Goal: Task Accomplishment & Management: Manage account settings

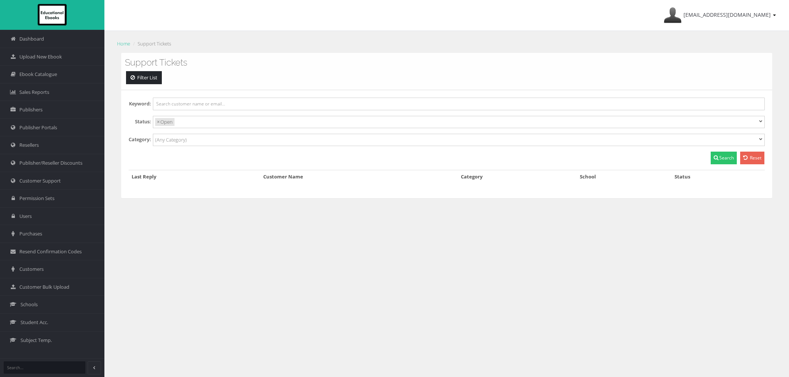
select select
click at [45, 77] on span "Ebook Catalogue" at bounding box center [38, 74] width 38 height 7
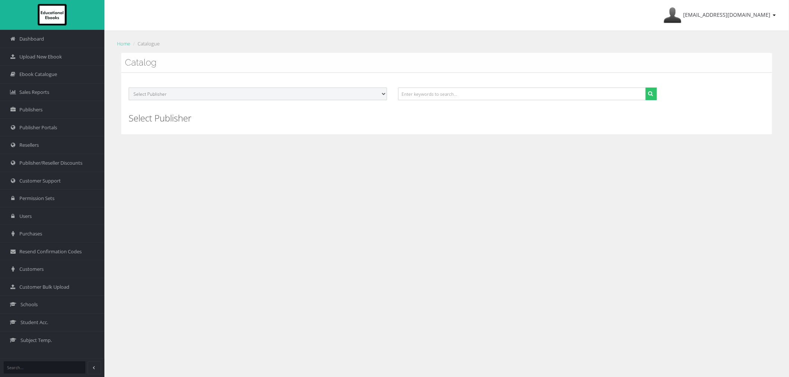
click at [181, 100] on select "Select Publisher ATAR Notes SmarterMaths Online Environment Education [GEOGRAPH…" at bounding box center [258, 94] width 258 height 13
select select "4ddb3fea-784f-e411-817c-00155d7a4405"
click at [129, 88] on select "Select Publisher ATAR Notes SmarterMaths Online Environment Education Victoria …" at bounding box center [258, 94] width 258 height 13
click at [655, 88] on button "submit" at bounding box center [651, 94] width 12 height 13
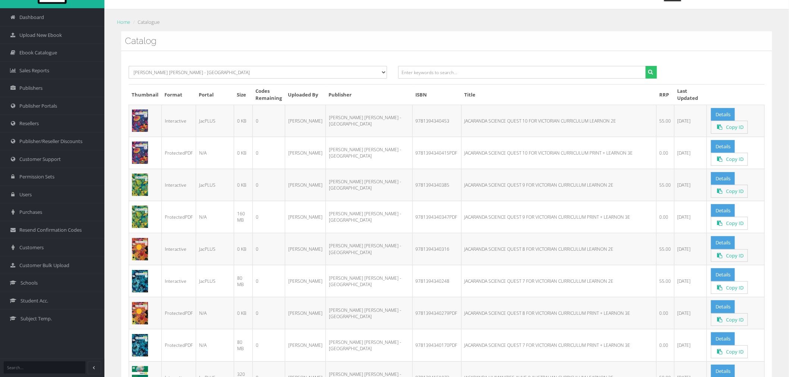
scroll to position [41, 0]
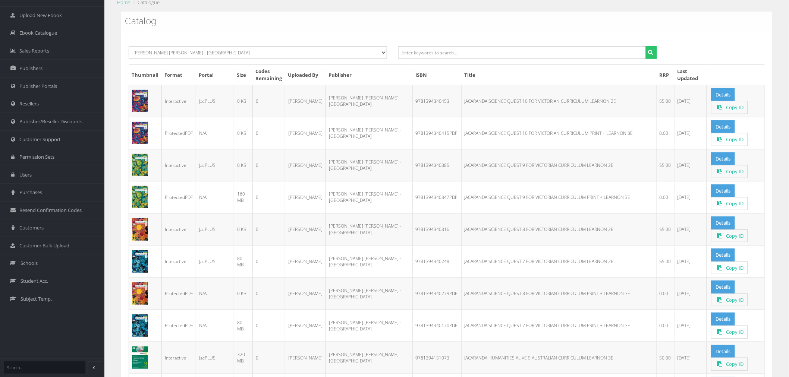
click at [412, 295] on td "9781394340279PDF" at bounding box center [436, 294] width 49 height 32
copy td "9781394340279PDF"
click at [412, 325] on td "9781394340170PDF" at bounding box center [436, 326] width 49 height 32
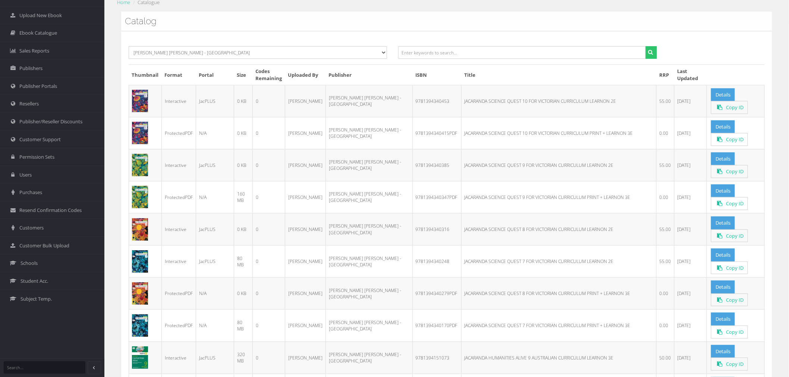
copy td "9781394340170PDF"
click at [412, 268] on td "9781394340248" at bounding box center [436, 262] width 49 height 32
copy td "9781394340248"
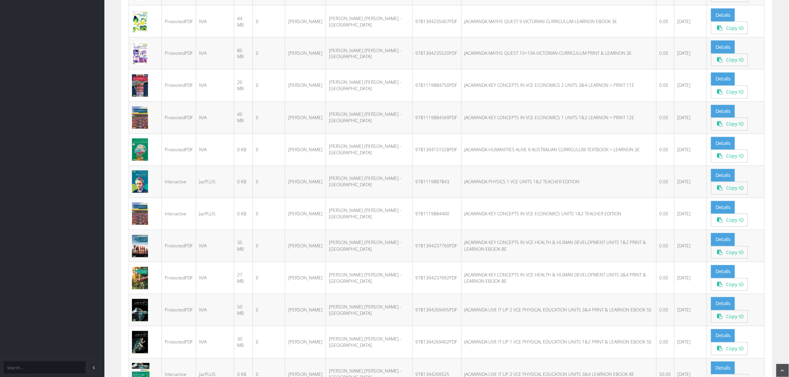
scroll to position [580, 0]
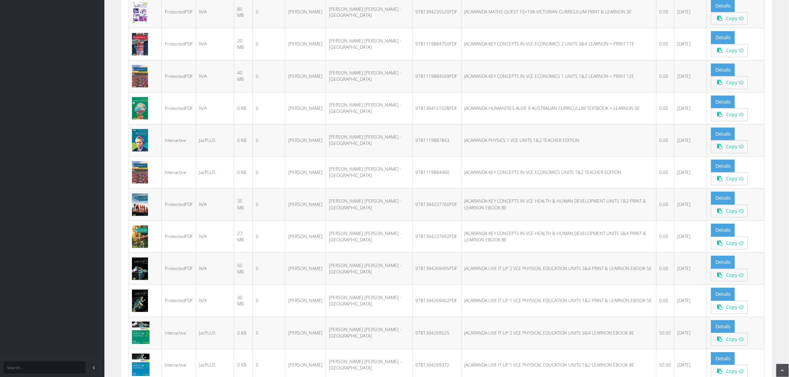
click at [412, 241] on td "9781394237692PDF" at bounding box center [436, 237] width 49 height 32
copy td "9781394237692PDF"
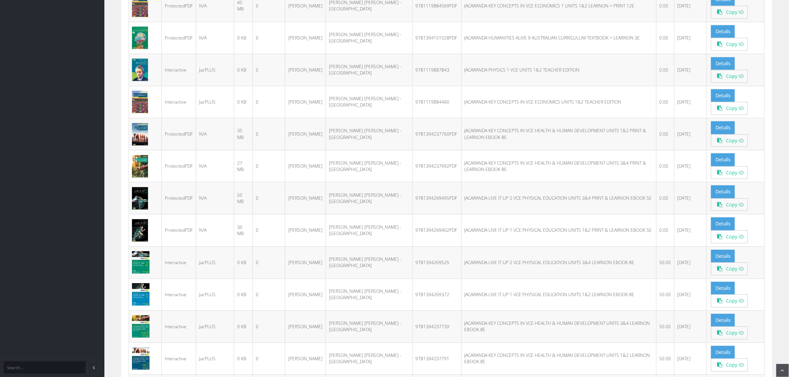
scroll to position [662, 0]
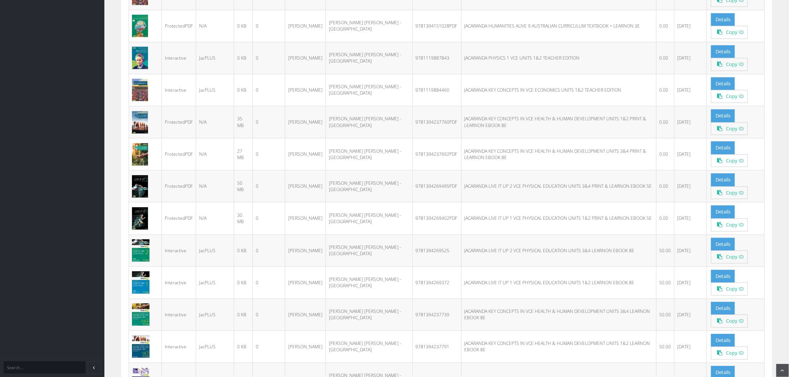
click at [412, 318] on td "9781394237739" at bounding box center [436, 315] width 49 height 32
copy td "9781394237739"
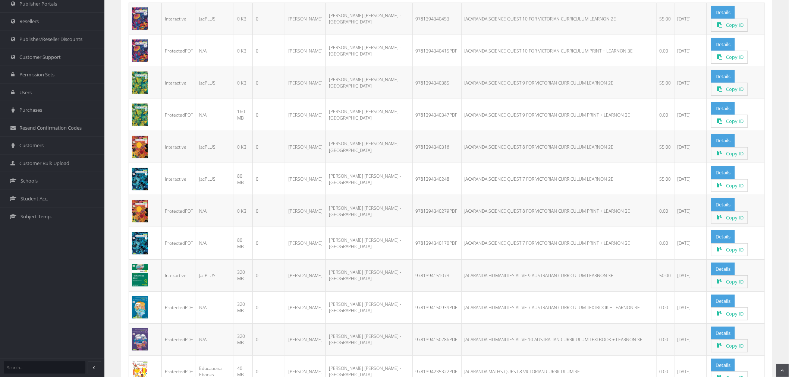
scroll to position [0, 0]
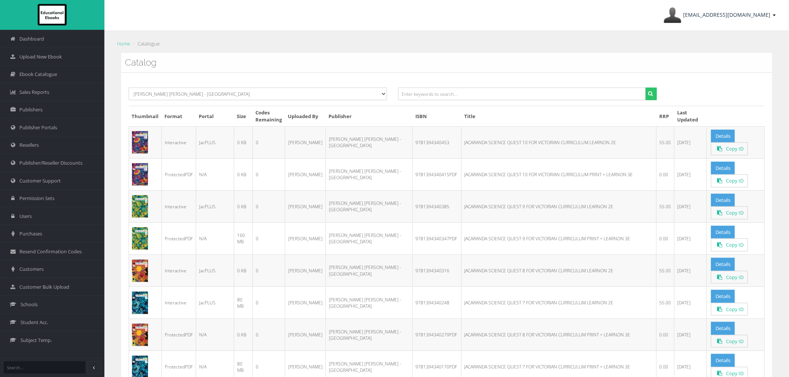
click at [724, 15] on span "[EMAIL_ADDRESS][DOMAIN_NAME]" at bounding box center [726, 14] width 87 height 7
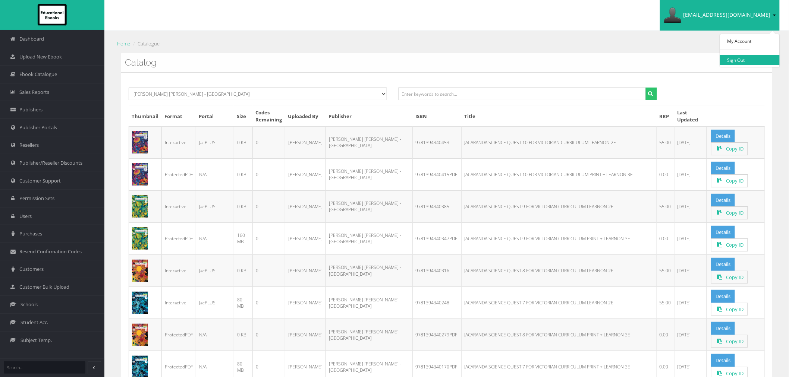
click at [733, 59] on link "Sign Out" at bounding box center [750, 60] width 60 height 10
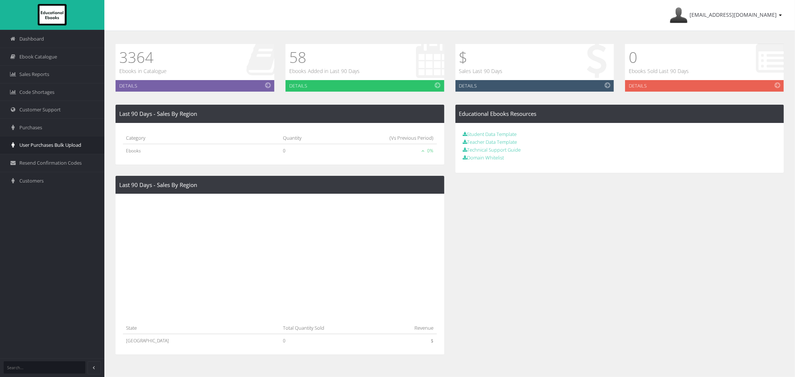
click at [13, 143] on icon at bounding box center [12, 144] width 7 height 5
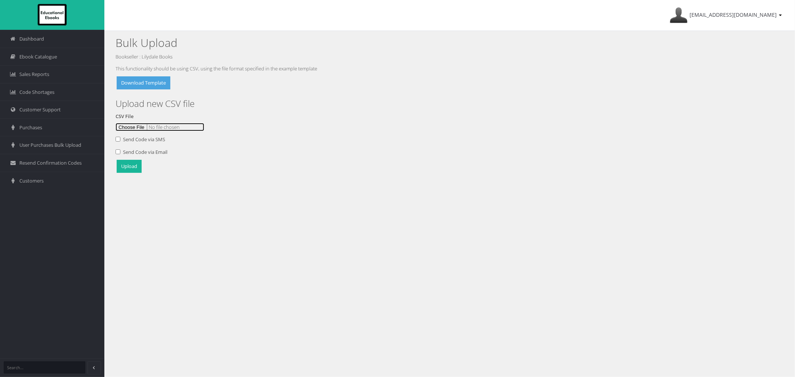
click at [143, 127] on input "file" at bounding box center [160, 127] width 89 height 8
type input "C:\fakepath\EE DEMO 27Aug.csv"
click at [130, 168] on button "Upload" at bounding box center [129, 166] width 25 height 13
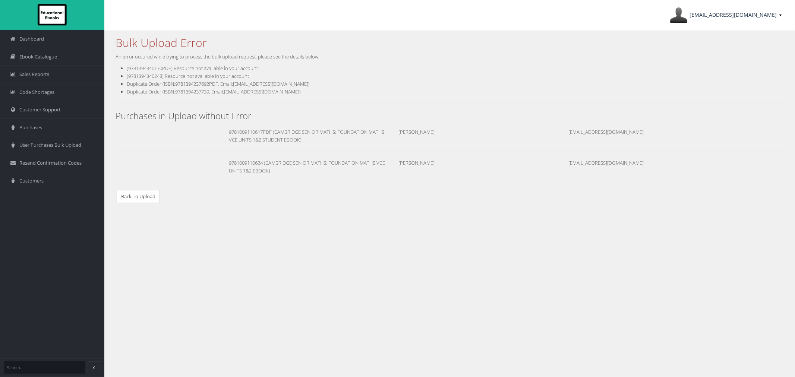
click at [725, 21] on link "[EMAIL_ADDRESS][DOMAIN_NAME]" at bounding box center [726, 15] width 120 height 31
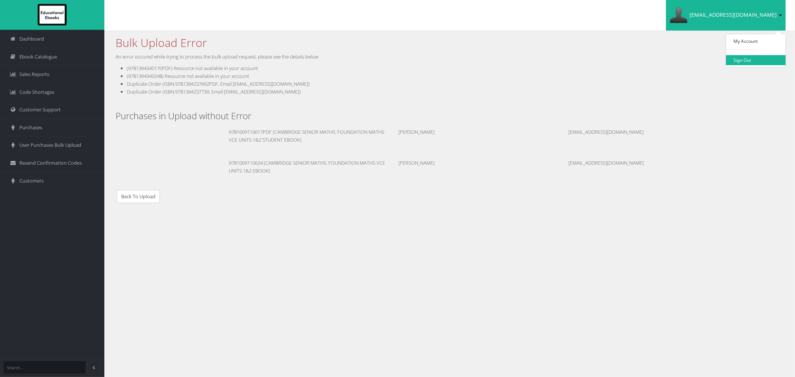
click at [737, 58] on link "Sign Out" at bounding box center [756, 60] width 60 height 10
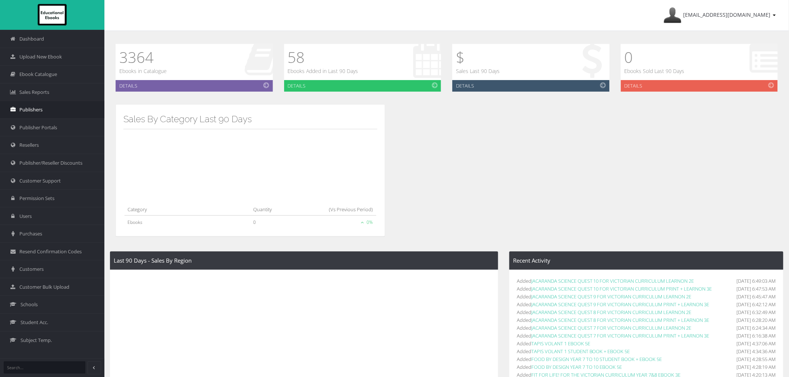
click at [37, 114] on link "Publishers" at bounding box center [52, 110] width 104 height 18
click at [37, 148] on span "Resellers" at bounding box center [28, 145] width 19 height 7
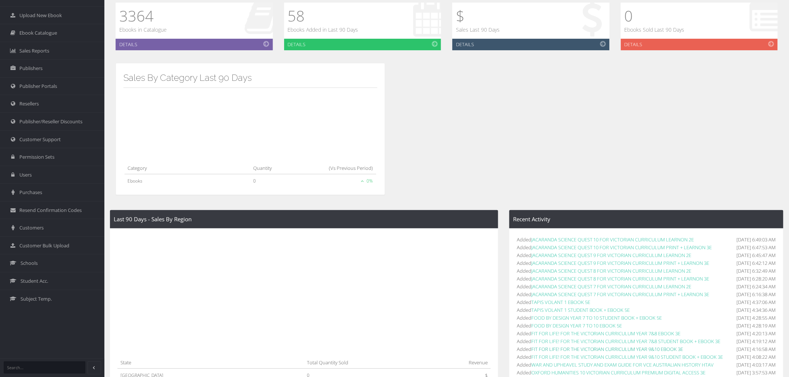
scroll to position [83, 0]
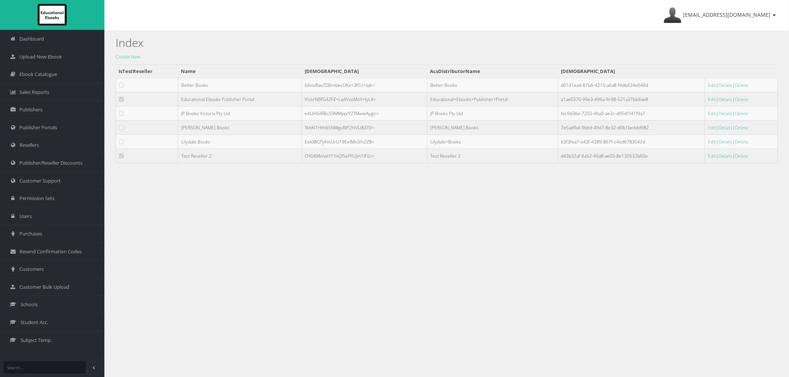
click at [712, 142] on td "Edit | Details | Delete" at bounding box center [741, 142] width 73 height 14
click at [709, 142] on link "Edit" at bounding box center [712, 142] width 8 height 6
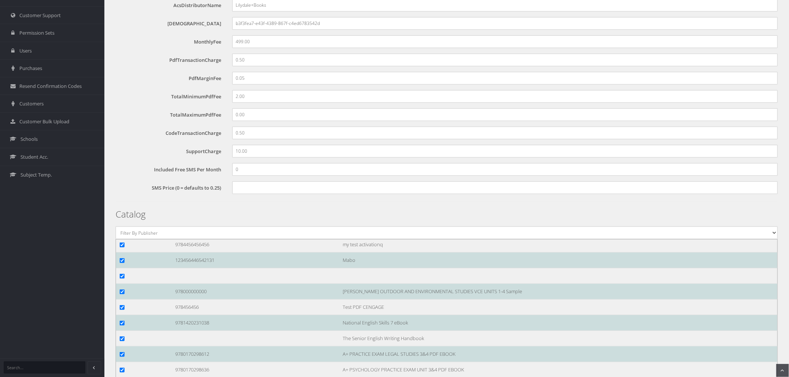
scroll to position [124, 0]
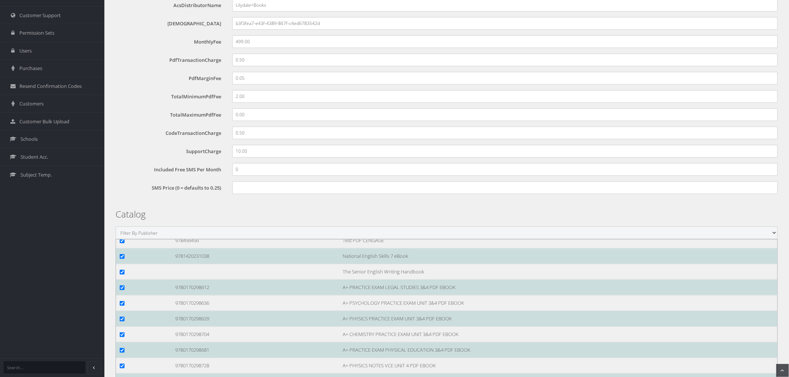
click at [166, 230] on select "Filter By Publisher ATAR Notes SmarterMaths Online Environment Education Victor…" at bounding box center [447, 233] width 662 height 13
select select "4ddb3fea-784f-e411-817c-00155d7a4405"
click at [116, 227] on select "Filter By Publisher ATAR Notes SmarterMaths Online Environment Education Victor…" at bounding box center [447, 233] width 662 height 13
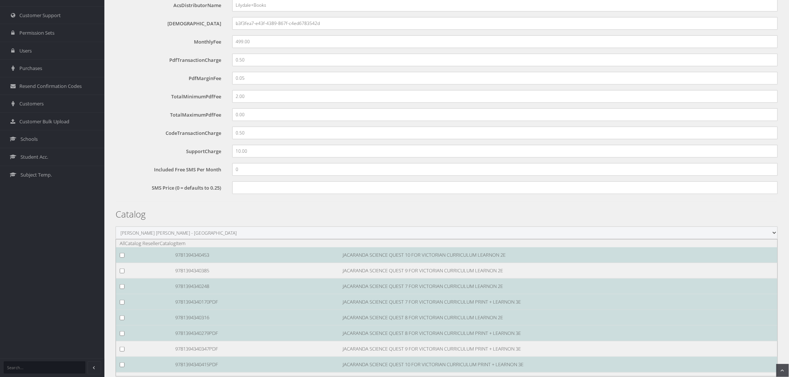
scroll to position [0, 0]
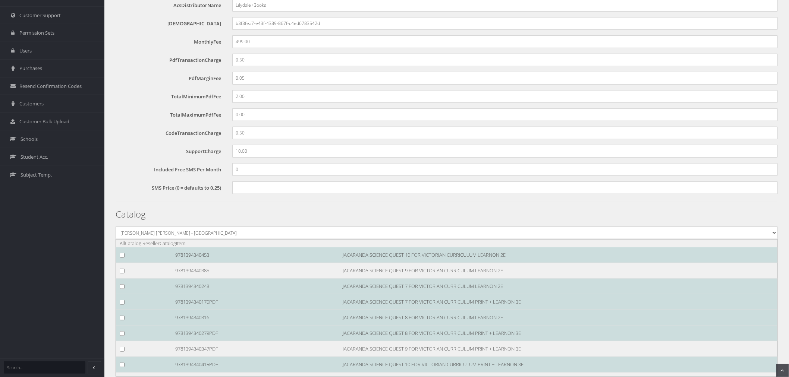
click at [139, 182] on label "SMS Price (0 = defaults to 0.25)" at bounding box center [171, 187] width 111 height 10
click at [232, 182] on input "SMS Price (0 = defaults to 0.25)" at bounding box center [504, 188] width 545 height 13
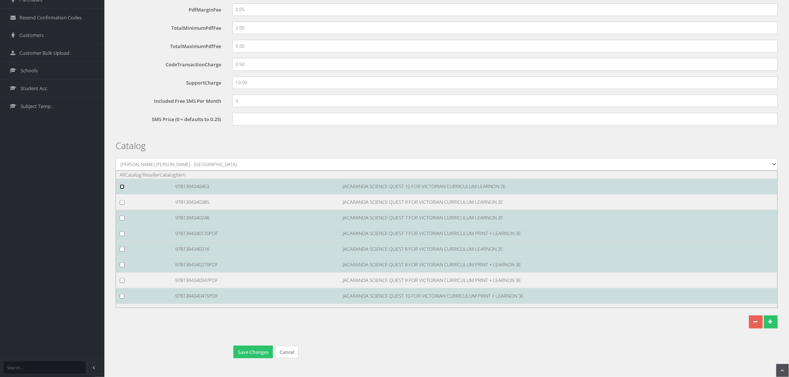
click at [122, 187] on input "checkbox" at bounding box center [122, 187] width 5 height 5
checkbox input "true"
click at [123, 202] on input "checkbox" at bounding box center [122, 202] width 5 height 5
checkbox input "true"
click at [120, 214] on div at bounding box center [142, 218] width 56 height 8
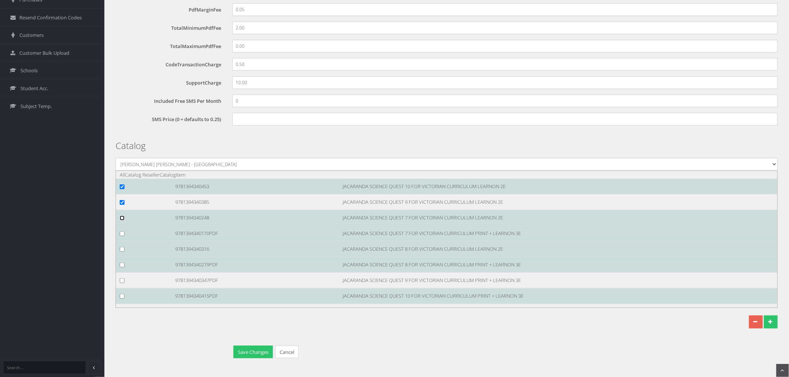
click at [120, 217] on input "checkbox" at bounding box center [122, 218] width 5 height 5
checkbox input "true"
click at [121, 232] on input "checkbox" at bounding box center [122, 233] width 5 height 5
checkbox input "true"
click at [120, 249] on input "checkbox" at bounding box center [122, 249] width 5 height 5
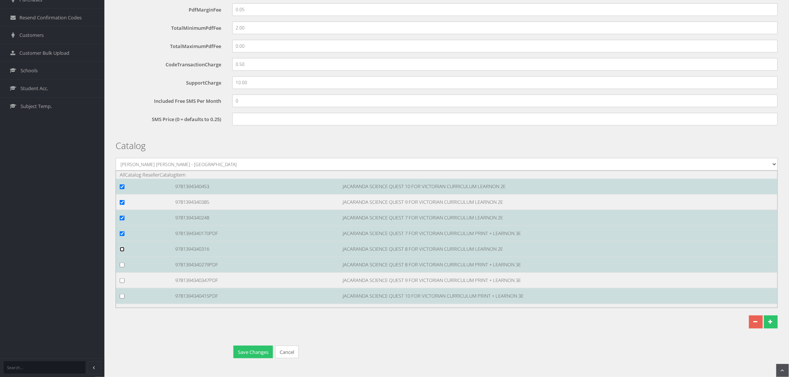
checkbox input "true"
click at [122, 265] on input "checkbox" at bounding box center [122, 265] width 5 height 5
checkbox input "true"
click at [122, 280] on input "checkbox" at bounding box center [122, 280] width 5 height 5
checkbox input "true"
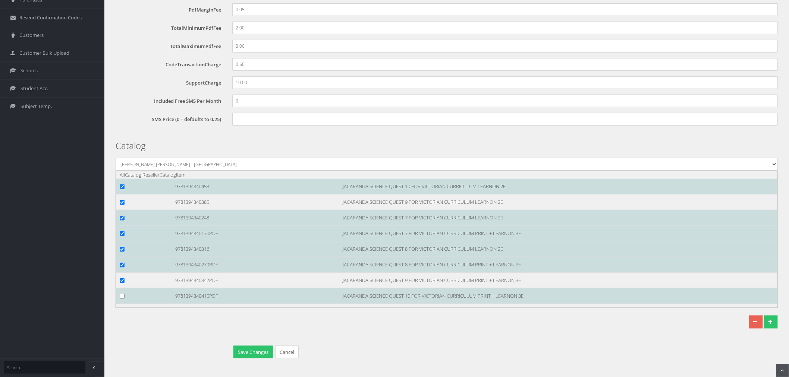
click at [120, 300] on li "9781394340415PDF JACARANDA SCIENCE QUEST 10 FOR VICTORIAN CURRICULUM PRINT + LE…" at bounding box center [448, 297] width 669 height 16
click at [123, 297] on input "checkbox" at bounding box center [122, 296] width 5 height 5
checkbox input "true"
click at [244, 348] on button "Save Changes" at bounding box center [253, 352] width 40 height 13
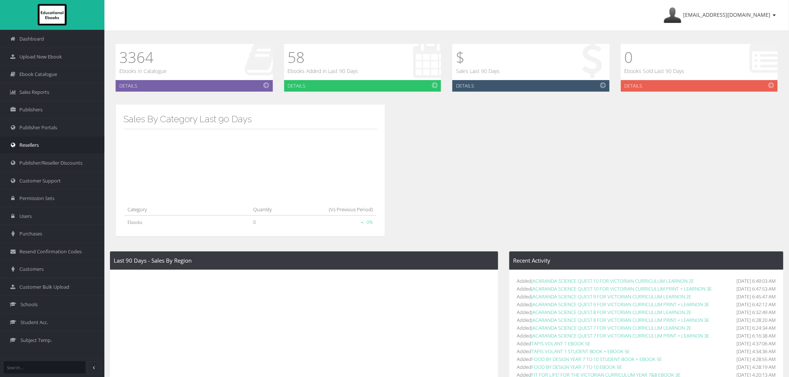
click at [49, 144] on link "Resellers" at bounding box center [52, 145] width 104 height 18
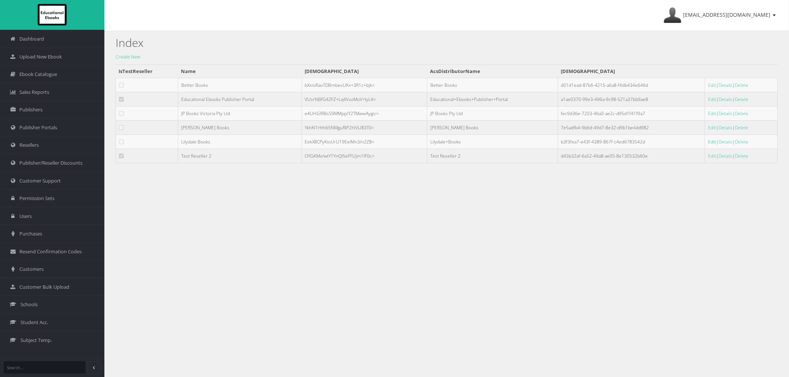
click at [708, 143] on link "Edit" at bounding box center [712, 142] width 8 height 6
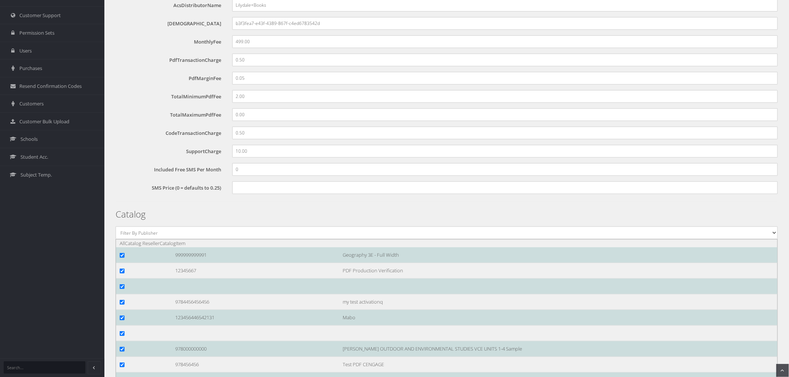
scroll to position [207, 0]
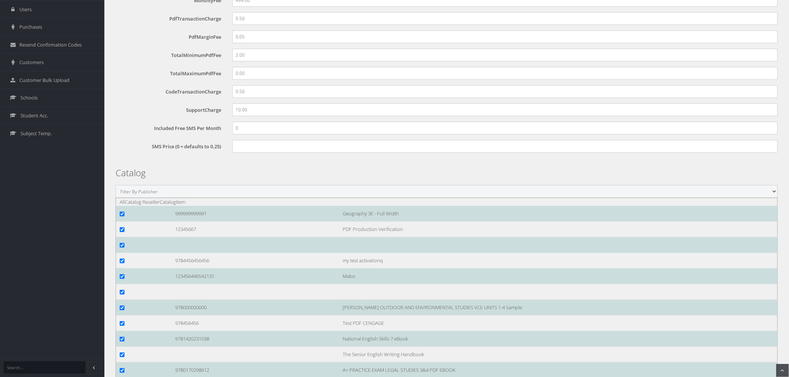
click at [295, 196] on select "Filter By Publisher ATAR Notes SmarterMaths Online Environment Education Victor…" at bounding box center [447, 191] width 662 height 13
select select "4ddb3fea-784f-e411-817c-00155d7a4405"
click at [116, 185] on select "Filter By Publisher ATAR Notes SmarterMaths Online Environment Education Victor…" at bounding box center [447, 191] width 662 height 13
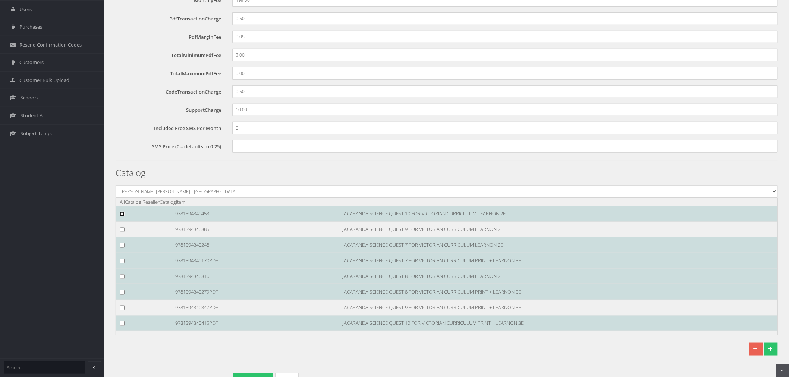
click at [120, 214] on input "checkbox" at bounding box center [122, 214] width 5 height 5
checkbox input "true"
click at [120, 230] on input "checkbox" at bounding box center [122, 229] width 5 height 5
checkbox input "true"
click at [120, 245] on input "checkbox" at bounding box center [122, 245] width 5 height 5
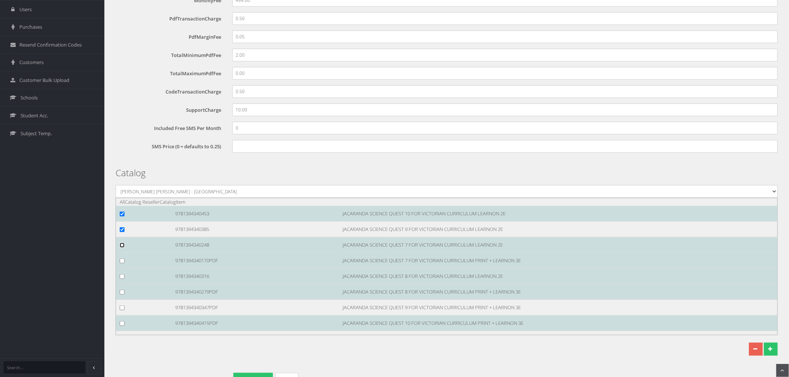
checkbox input "true"
click at [121, 262] on input "checkbox" at bounding box center [122, 261] width 5 height 5
checkbox input "true"
click at [121, 278] on input "checkbox" at bounding box center [122, 276] width 5 height 5
checkbox input "true"
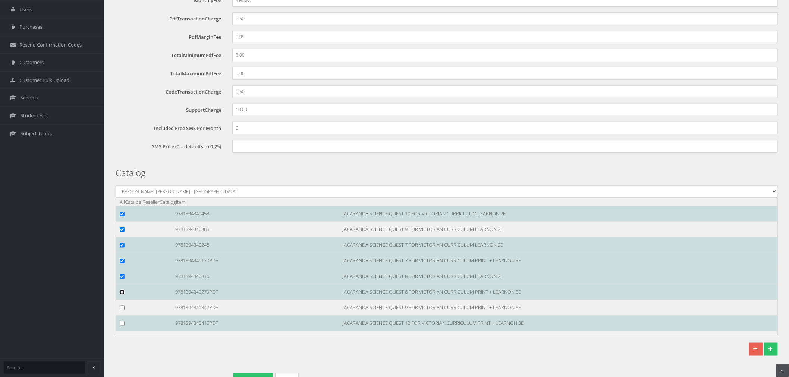
click at [123, 293] on input "checkbox" at bounding box center [122, 292] width 5 height 5
checkbox input "true"
click at [124, 308] on input "checkbox" at bounding box center [122, 308] width 5 height 5
checkbox input "true"
click at [121, 325] on input "checkbox" at bounding box center [122, 323] width 5 height 5
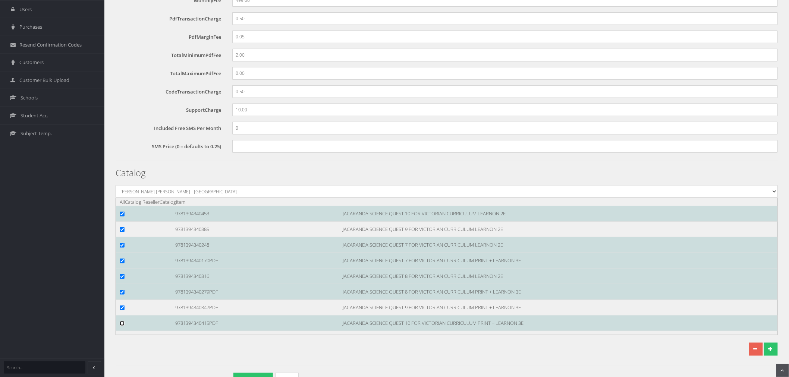
checkbox input "true"
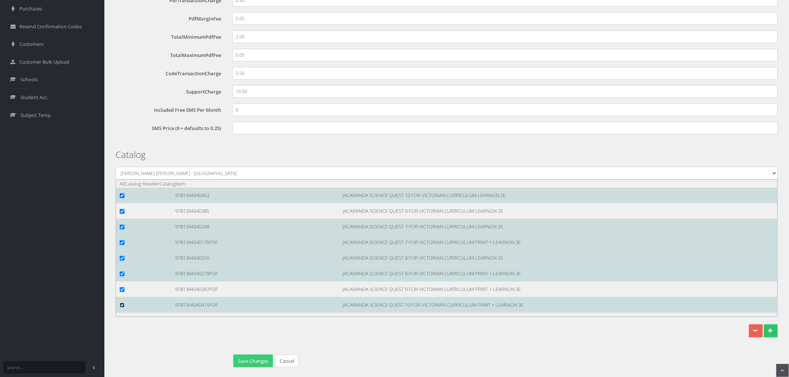
scroll to position [235, 0]
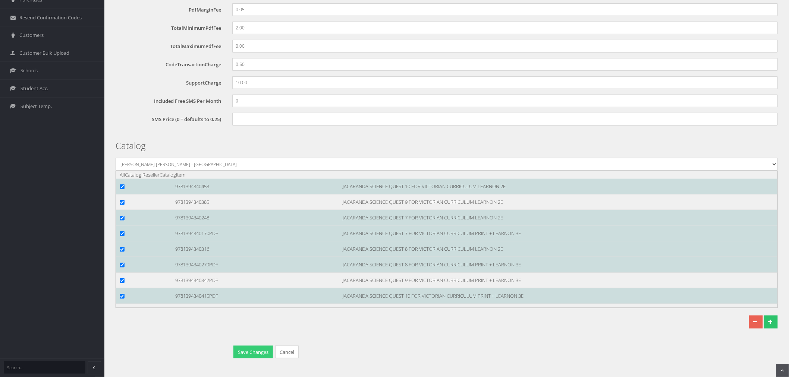
click at [242, 349] on button "Save Changes" at bounding box center [253, 352] width 40 height 13
click at [195, 339] on div "Reseller IsTestReseller Name Lilydale Books SmsSender Ticket Notification Email…" at bounding box center [447, 89] width 662 height 542
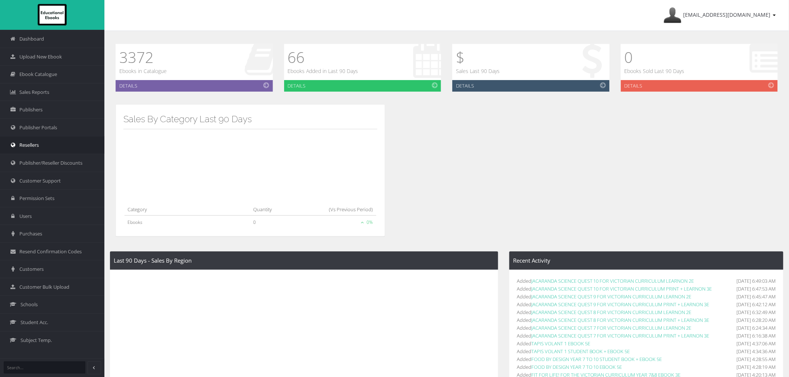
click at [46, 148] on link "Resellers" at bounding box center [52, 145] width 104 height 18
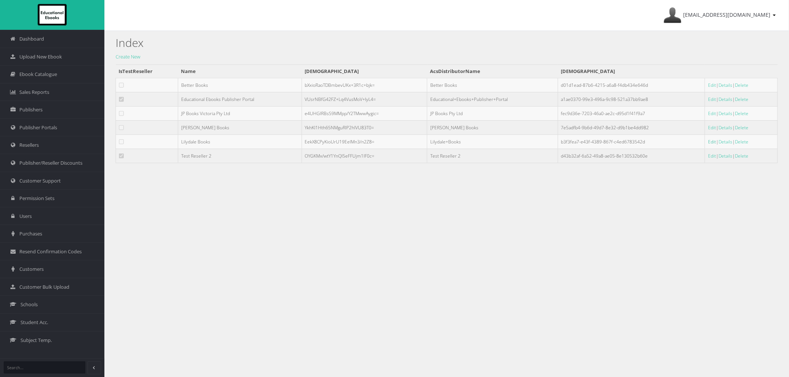
click at [708, 142] on link "Edit" at bounding box center [712, 142] width 8 height 6
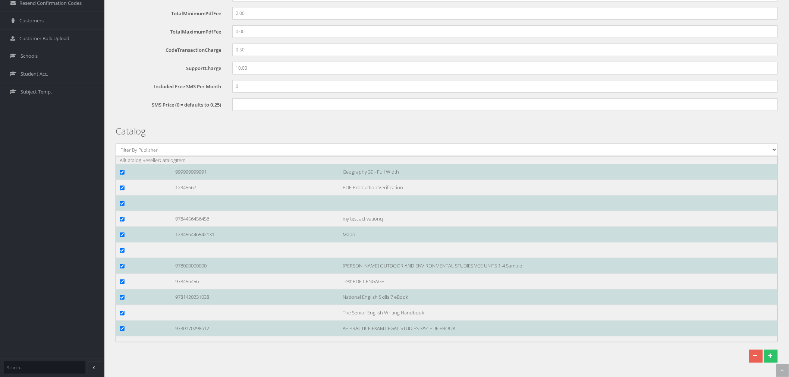
scroll to position [283, 0]
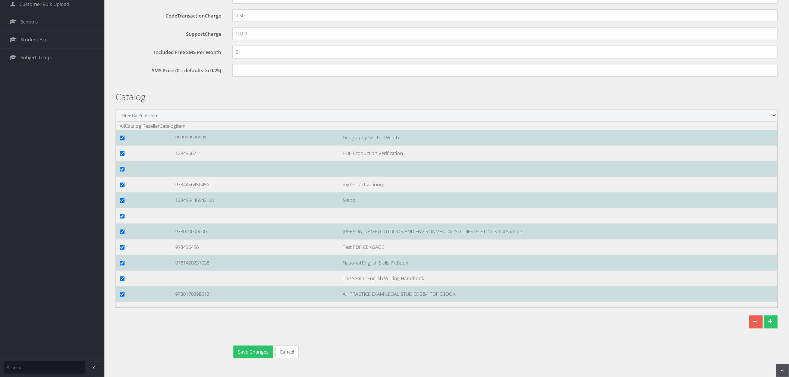
click at [173, 114] on select "Filter By Publisher ATAR Notes SmarterMaths Online Environment Education Victor…" at bounding box center [447, 115] width 662 height 13
click at [116, 122] on select "Filter By Publisher ATAR Notes SmarterMaths Online Environment Education Victor…" at bounding box center [447, 115] width 662 height 13
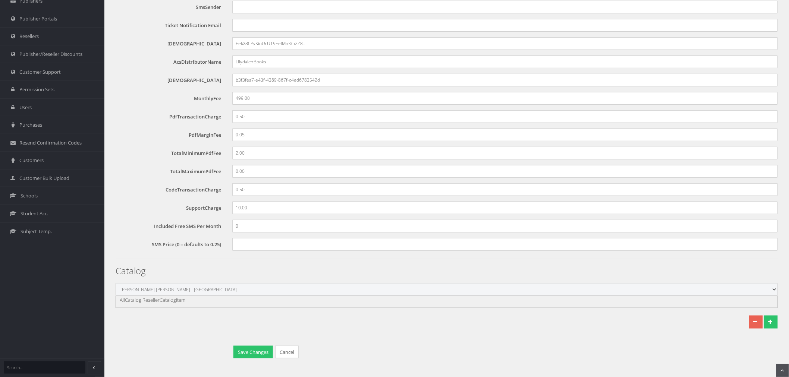
scroll to position [109, 0]
click at [167, 290] on select "Filter By Publisher ATAR Notes SmarterMaths Online Environment Education Victor…" at bounding box center [447, 289] width 662 height 13
click at [116, 283] on select "Filter By Publisher ATAR Notes SmarterMaths Online Environment Education Victor…" at bounding box center [447, 289] width 662 height 13
click at [187, 288] on select "Filter By Publisher ATAR Notes SmarterMaths Online Environment Education Victor…" at bounding box center [447, 289] width 662 height 13
select select "1c6b721f-363d-e411-817c-00155d7a4405"
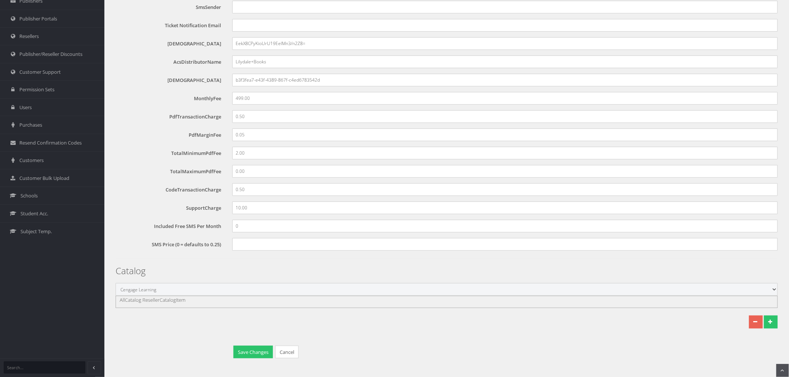
click at [116, 283] on select "Filter By Publisher ATAR Notes SmarterMaths Online Environment Education Victor…" at bounding box center [447, 289] width 662 height 13
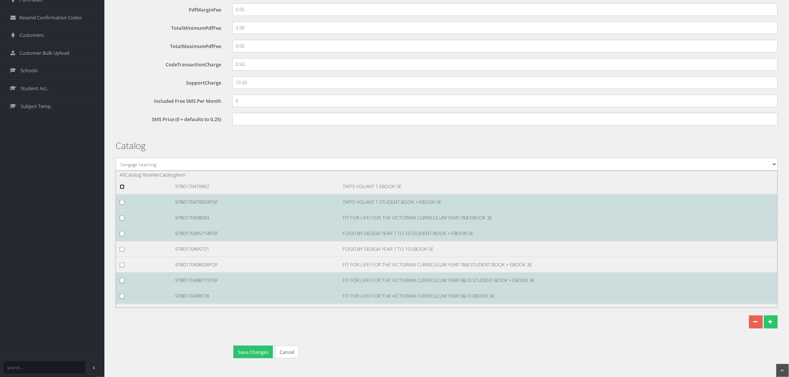
click at [121, 187] on input "checkbox" at bounding box center [122, 187] width 5 height 5
checkbox input "true"
click at [122, 202] on input "checkbox" at bounding box center [122, 202] width 5 height 5
checkbox input "true"
click at [121, 216] on input "checkbox" at bounding box center [122, 218] width 5 height 5
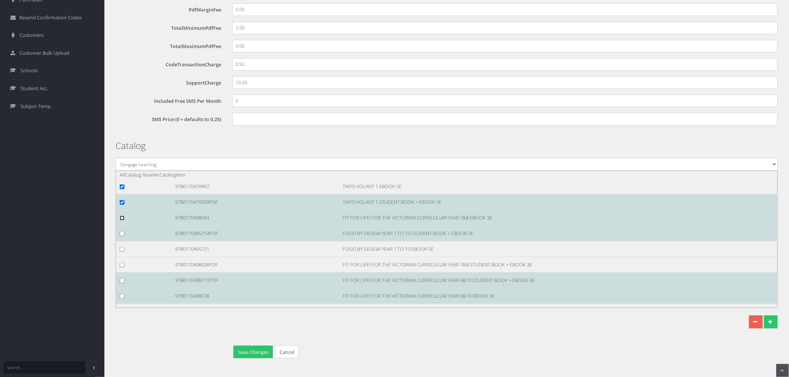
checkbox input "true"
click at [121, 234] on input "checkbox" at bounding box center [122, 233] width 5 height 5
checkbox input "true"
click at [123, 248] on input "checkbox" at bounding box center [122, 249] width 5 height 5
checkbox input "true"
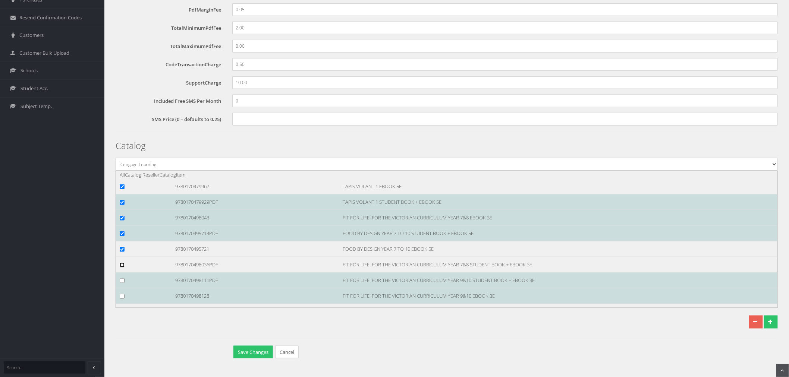
click at [122, 267] on input "checkbox" at bounding box center [122, 265] width 5 height 5
checkbox input "true"
click at [122, 281] on input "checkbox" at bounding box center [122, 280] width 5 height 5
checkbox input "true"
click at [121, 295] on input "checkbox" at bounding box center [122, 296] width 5 height 5
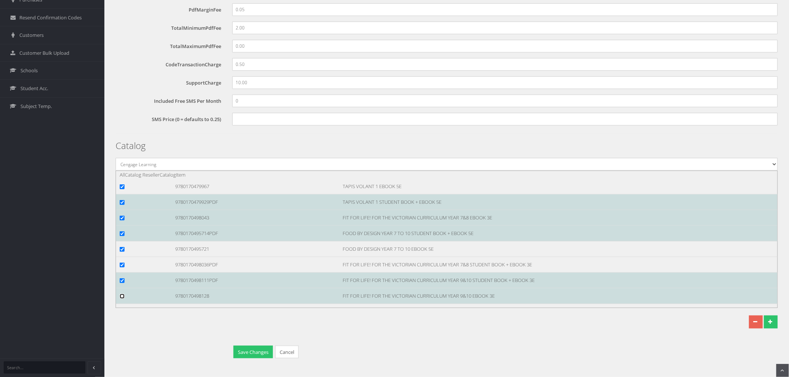
checkbox input "true"
click at [247, 353] on button "Save Changes" at bounding box center [253, 352] width 40 height 13
click at [654, 353] on div "Save Changes Cancel" at bounding box center [449, 353] width 445 height 15
click at [404, 342] on div "Reseller IsTestReseller Name Lilydale Books SmsSender Ticket Notification Email…" at bounding box center [447, 89] width 662 height 542
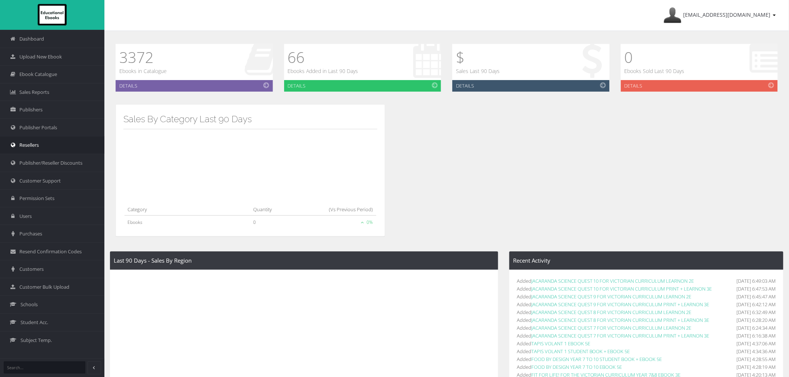
click at [40, 141] on link "Resellers" at bounding box center [52, 145] width 104 height 18
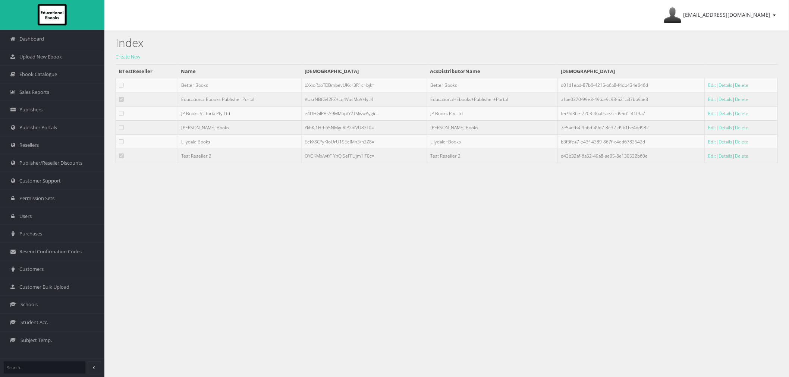
click at [708, 144] on link "Edit" at bounding box center [712, 142] width 8 height 6
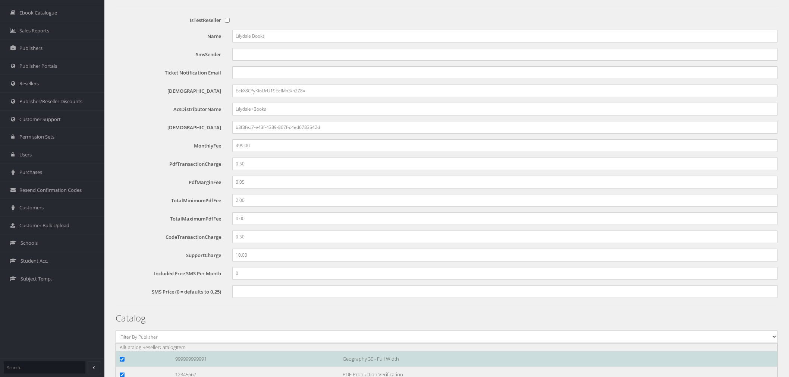
scroll to position [124, 0]
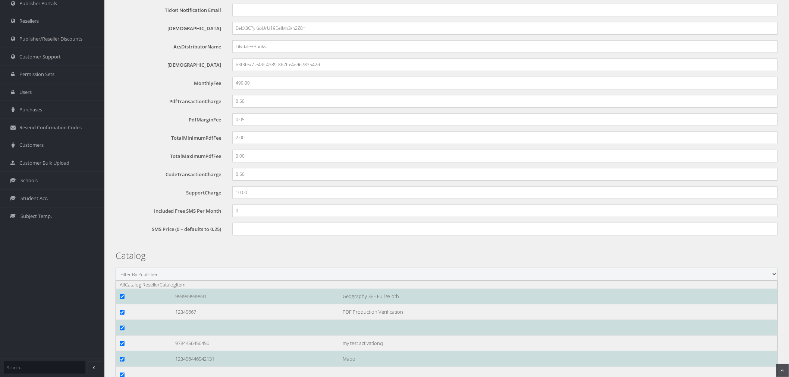
click at [204, 270] on select "Filter By Publisher ATAR Notes SmarterMaths Online Environment Education Victor…" at bounding box center [447, 274] width 662 height 13
select select "1c6b721f-363d-e411-817c-00155d7a4405"
click at [116, 268] on select "Filter By Publisher ATAR Notes SmarterMaths Online Environment Education Victor…" at bounding box center [447, 274] width 662 height 13
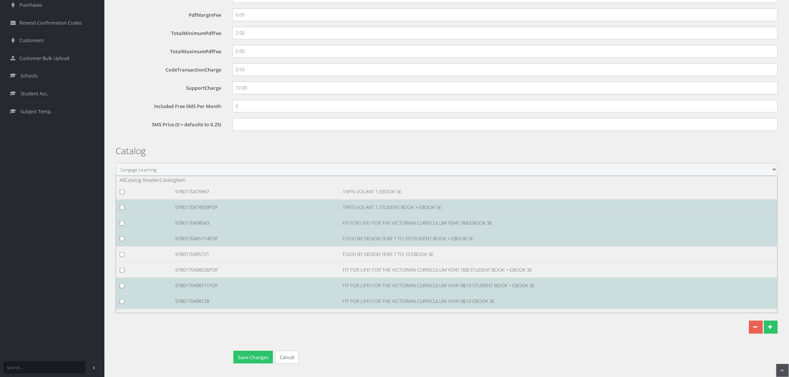
scroll to position [235, 0]
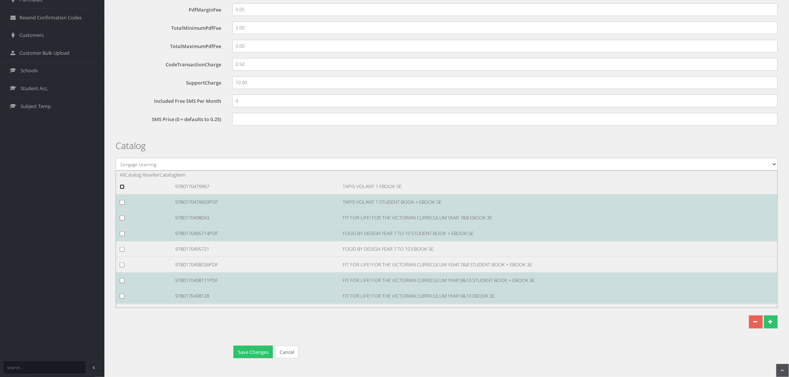
click at [123, 186] on input "checkbox" at bounding box center [122, 187] width 5 height 5
checkbox input "true"
click at [123, 204] on input "checkbox" at bounding box center [122, 202] width 5 height 5
checkbox input "true"
click at [123, 216] on input "checkbox" at bounding box center [122, 218] width 5 height 5
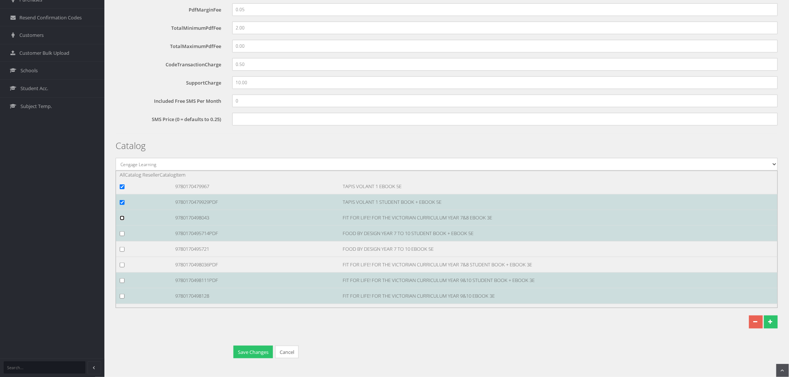
checkbox input "true"
click at [121, 235] on input "checkbox" at bounding box center [122, 233] width 5 height 5
checkbox input "true"
click at [122, 248] on input "checkbox" at bounding box center [122, 249] width 5 height 5
checkbox input "true"
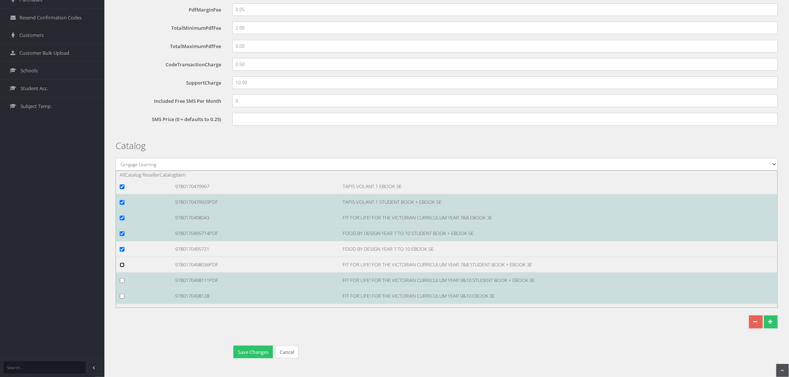
click at [123, 265] on input "checkbox" at bounding box center [122, 265] width 5 height 5
checkbox input "true"
click at [120, 280] on input "checkbox" at bounding box center [122, 280] width 5 height 5
checkbox input "true"
click at [120, 296] on input "checkbox" at bounding box center [122, 296] width 5 height 5
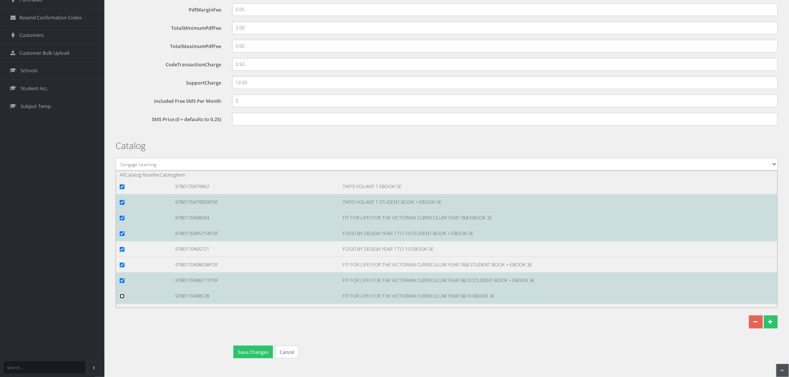
checkbox input "true"
click at [247, 350] on button "Save Changes" at bounding box center [253, 352] width 40 height 13
click at [341, 250] on div "FOOD BY DESIGN YEAR 7 TO 10 EBOOK 5E" at bounding box center [560, 249] width 446 height 8
drag, startPoint x: 189, startPoint y: 282, endPoint x: 230, endPoint y: 282, distance: 41.0
click at [230, 282] on div "9780170498111PDF" at bounding box center [253, 281] width 167 height 8
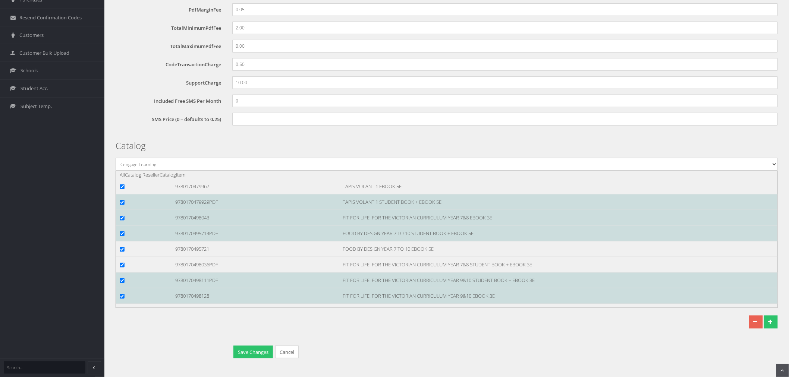
copy div "9780170498111PDF"
drag, startPoint x: 181, startPoint y: 296, endPoint x: 221, endPoint y: 297, distance: 40.3
click at [221, 297] on div "9780170498128" at bounding box center [253, 296] width 167 height 8
copy div "9780170498128"
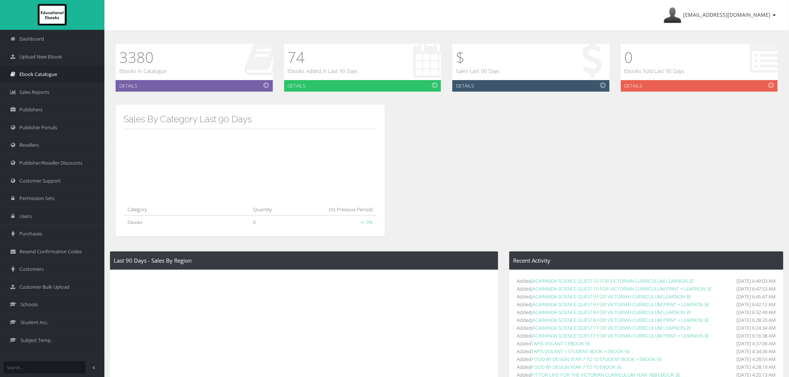
click at [49, 72] on span "Ebook Catalogue" at bounding box center [38, 74] width 38 height 7
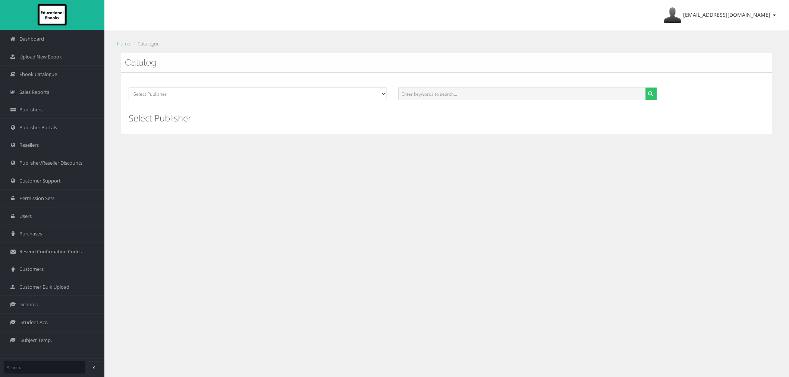
click at [605, 92] on input "text" at bounding box center [521, 94] width 247 height 13
paste input "QUOI DE NEUF? SENIOR STUDENT EBOOK 2E"
type input "QUOI DE NEUF? SENIOR STUDENT EBOOK 2E"
click at [645, 88] on button "submit" at bounding box center [651, 94] width 12 height 13
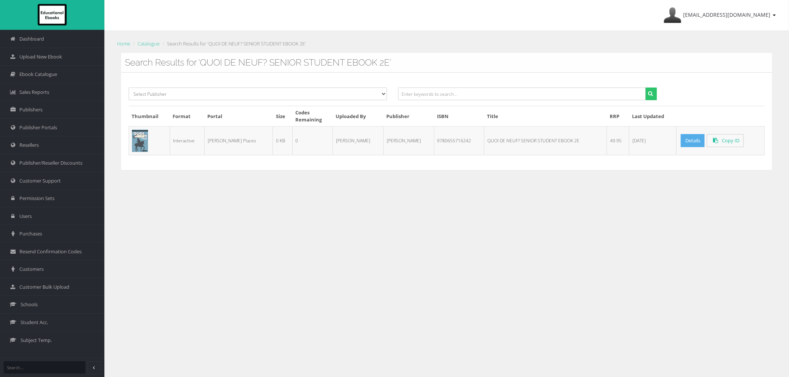
click at [688, 138] on link "Details" at bounding box center [693, 140] width 24 height 13
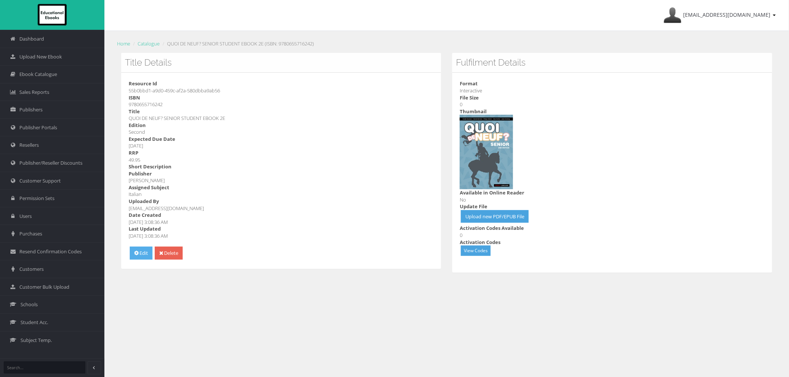
click at [144, 249] on link "Edit" at bounding box center [141, 253] width 23 height 13
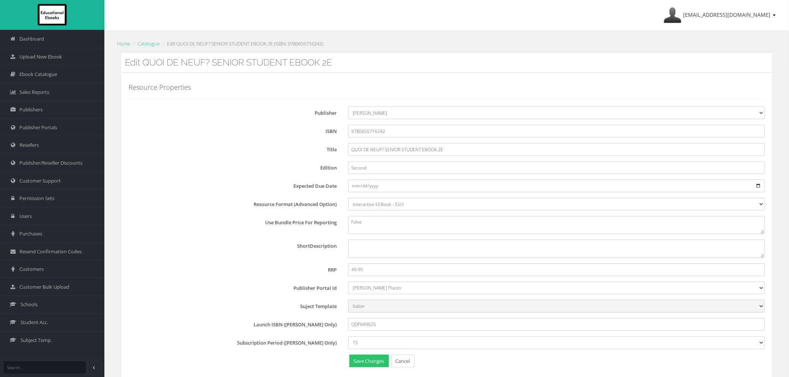
click at [371, 308] on select "[No Subject Template] Novel Religious Studies English English Literature Englis…" at bounding box center [556, 306] width 416 height 13
select select "91cfc8ad-135c-ee11-a9bd-0272d098c78b"
click at [370, 308] on select "[No Subject Template] Novel Religious Studies English English Literature Englis…" at bounding box center [556, 306] width 416 height 13
click at [237, 295] on div "Resource Properties Publisher [No Publisher] ATAR Notes SmarterMaths Online Env…" at bounding box center [447, 227] width 636 height 286
click at [360, 364] on button "Save Changes" at bounding box center [369, 361] width 40 height 13
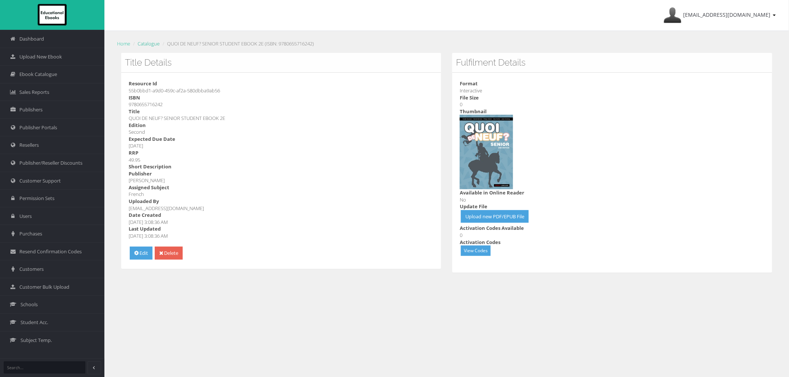
drag, startPoint x: 144, startPoint y: 43, endPoint x: 218, endPoint y: 63, distance: 76.7
click at [144, 43] on link "Catalogue" at bounding box center [149, 43] width 22 height 7
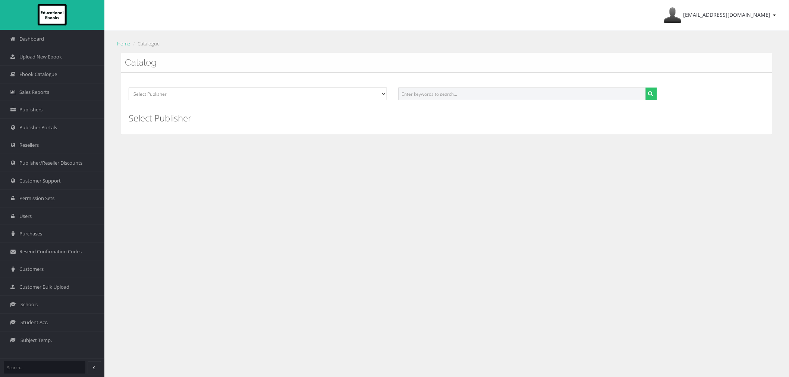
click at [609, 93] on input "text" at bounding box center [521, 94] width 247 height 13
paste input "RAINBOW'S END"
type input "RAINBOW'S END"
click at [645, 88] on button "submit" at bounding box center [651, 94] width 12 height 13
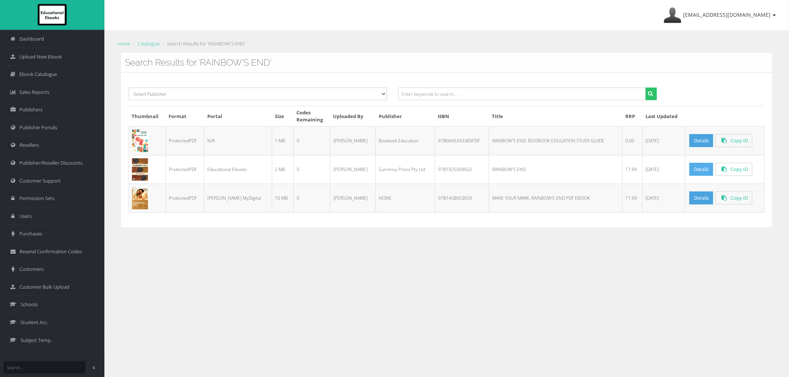
click at [689, 170] on link "Details" at bounding box center [701, 169] width 24 height 13
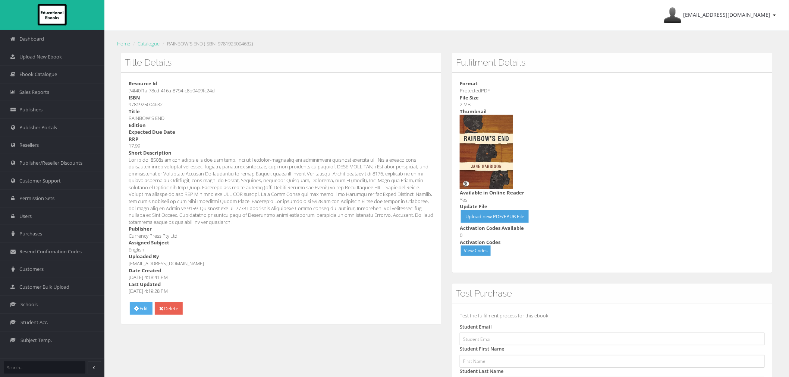
click at [140, 308] on link "Edit" at bounding box center [141, 308] width 23 height 13
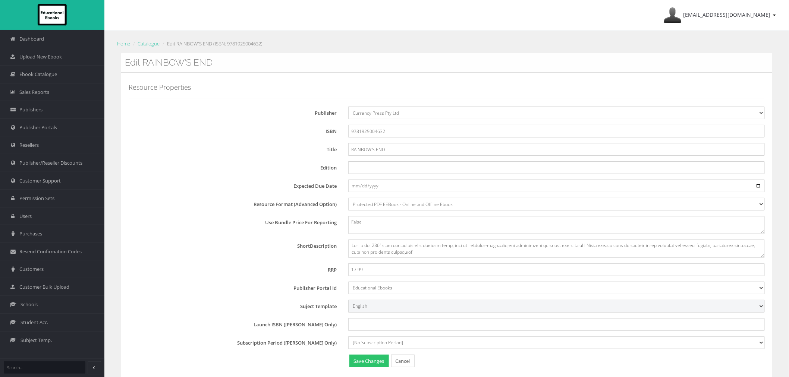
click at [369, 307] on select "[No Subject Template] Novel Religious Studies English English Literature Englis…" at bounding box center [556, 306] width 416 height 13
select select "e9674b7b-2290-ef11-8473-000d3ae06298"
click at [348, 300] on select "[No Subject Template] Novel Religious Studies English English Literature Englis…" at bounding box center [556, 306] width 416 height 13
click at [191, 227] on div "Use Bundle Price For Reporting False" at bounding box center [450, 225] width 642 height 18
click at [374, 360] on button "Save Changes" at bounding box center [369, 361] width 40 height 13
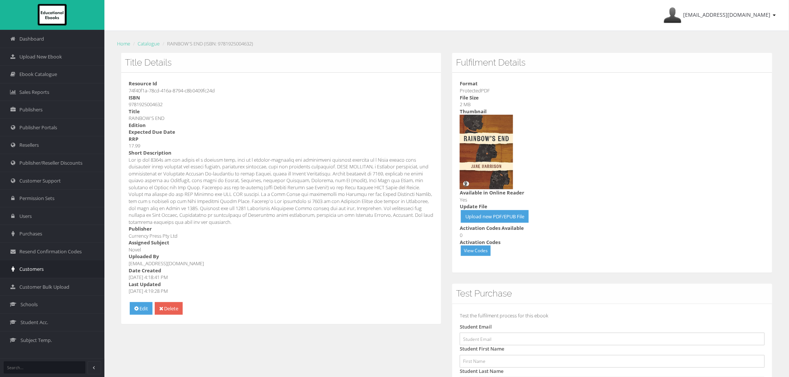
click at [29, 272] on span "Customers" at bounding box center [31, 269] width 24 height 7
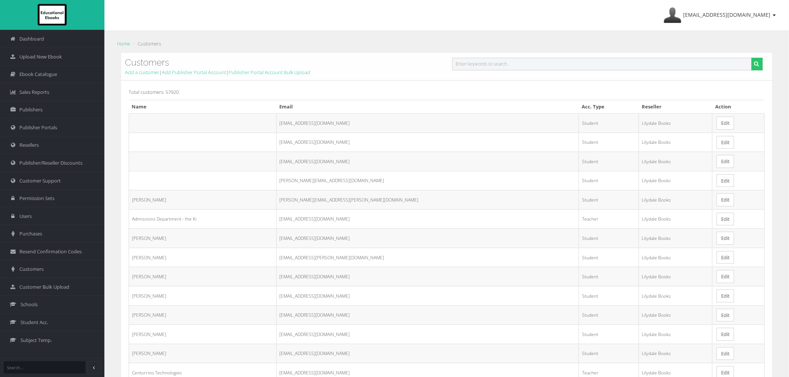
click at [636, 62] on input "text" at bounding box center [601, 64] width 299 height 13
paste input "educationaldemo24@outlook.com"
type input "educationaldemo24@outlook.com"
click at [751, 58] on button "submit" at bounding box center [757, 64] width 12 height 13
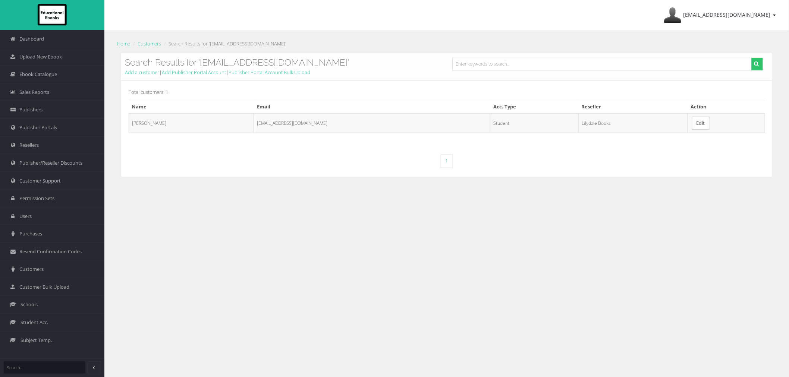
click at [692, 120] on link "Edit" at bounding box center [701, 123] width 18 height 13
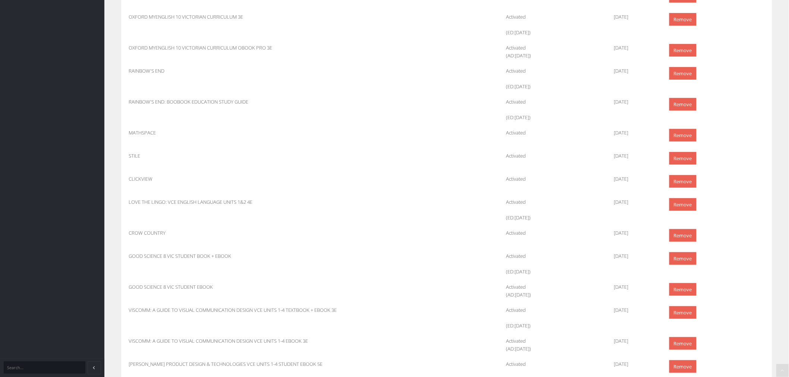
scroll to position [1395, 0]
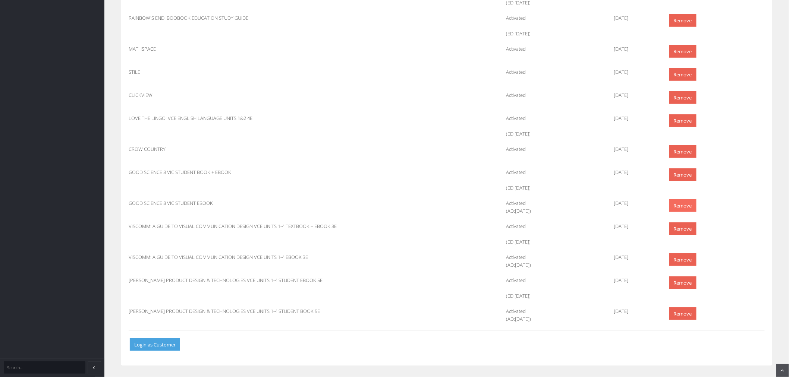
click at [684, 205] on link "Remove" at bounding box center [682, 205] width 27 height 13
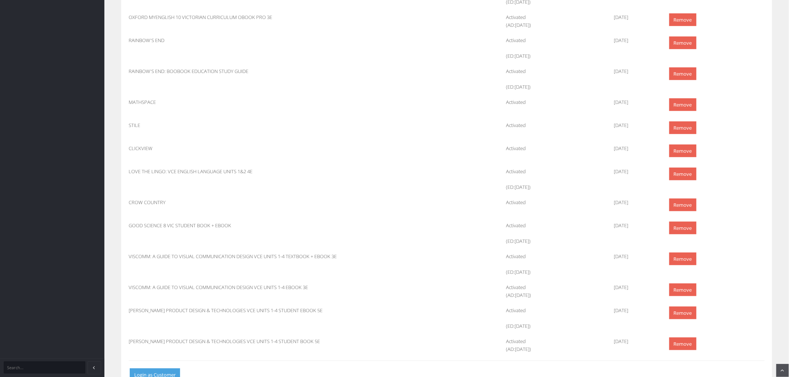
scroll to position [1372, 0]
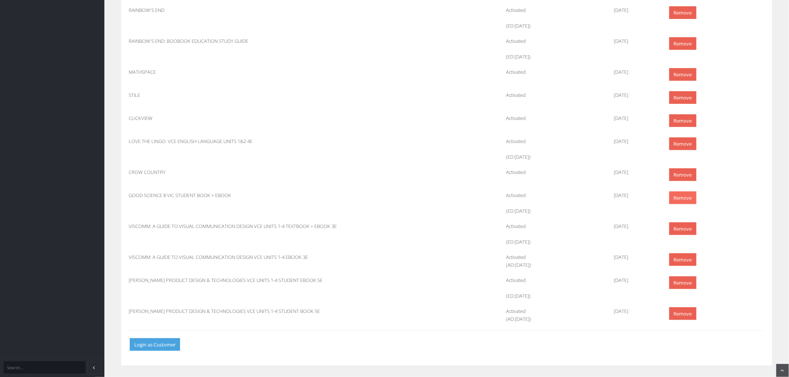
click at [678, 193] on link "Remove" at bounding box center [682, 198] width 27 height 13
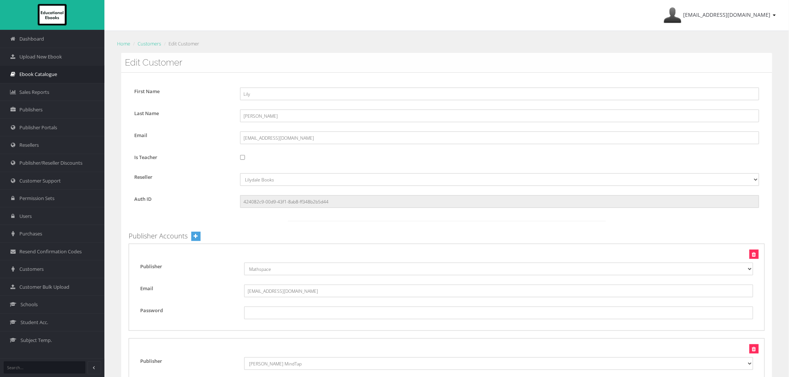
click at [33, 73] on span "Ebook Catalogue" at bounding box center [38, 74] width 38 height 7
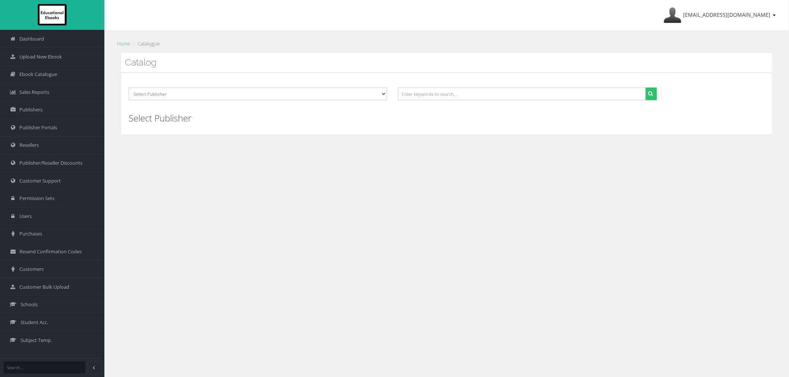
click at [178, 101] on div "Select Publisher ATAR Notes SmarterMaths Online Environment Education [GEOGRAPH…" at bounding box center [446, 97] width 647 height 18
click at [178, 97] on select "Select Publisher ATAR Notes SmarterMaths Online Environment Education Victoria …" at bounding box center [258, 94] width 258 height 13
select select "b3af0fdc-874e-e411-817c-00155d7a4405"
click at [129, 88] on select "Select Publisher ATAR Notes SmarterMaths Online Environment Education Victoria …" at bounding box center [258, 94] width 258 height 13
click at [650, 92] on icon "submit" at bounding box center [650, 93] width 5 height 5
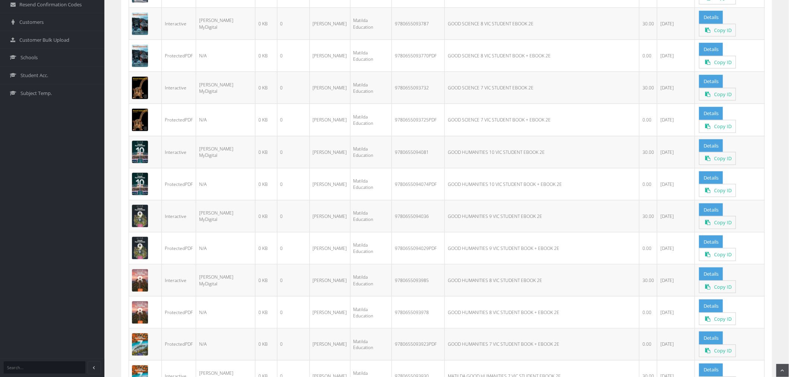
scroll to position [248, 0]
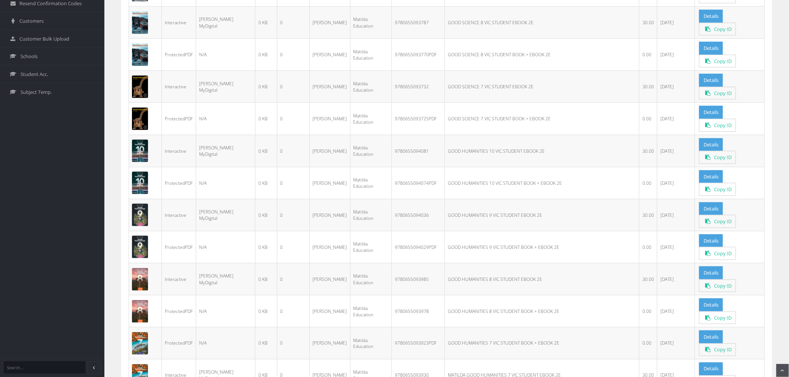
click at [393, 296] on td "9780655093978" at bounding box center [418, 312] width 53 height 32
click at [392, 296] on td "9780655093978" at bounding box center [418, 312] width 53 height 32
copy td "9780655093978"
click at [392, 264] on td "9780655093985" at bounding box center [418, 280] width 53 height 32
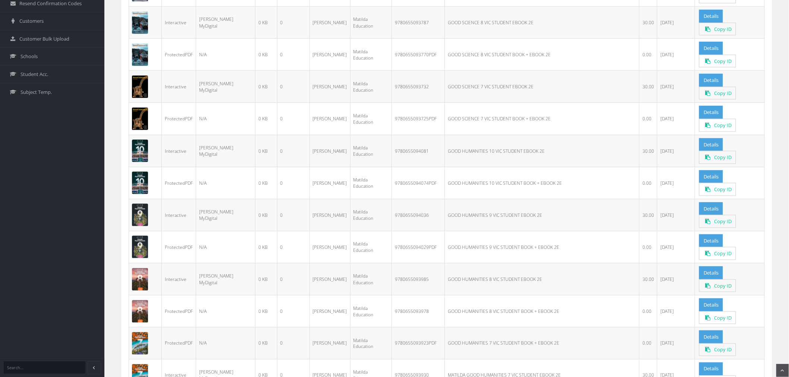
click at [392, 264] on td "9780655093985" at bounding box center [418, 280] width 53 height 32
copy td "9780655093985"
click at [709, 299] on link "Details" at bounding box center [711, 305] width 24 height 13
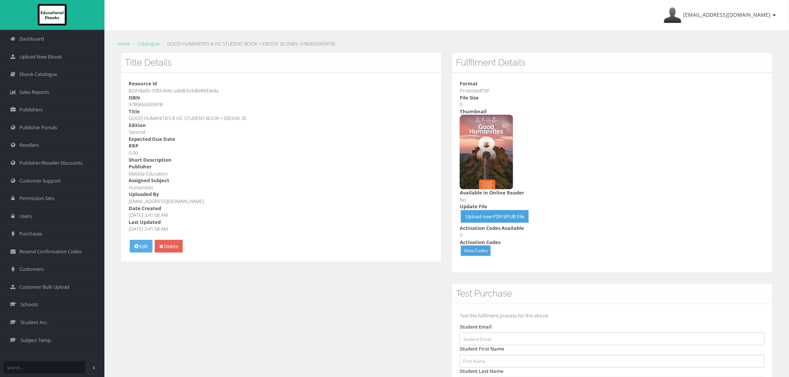
click at [144, 250] on link "Edit" at bounding box center [141, 246] width 23 height 13
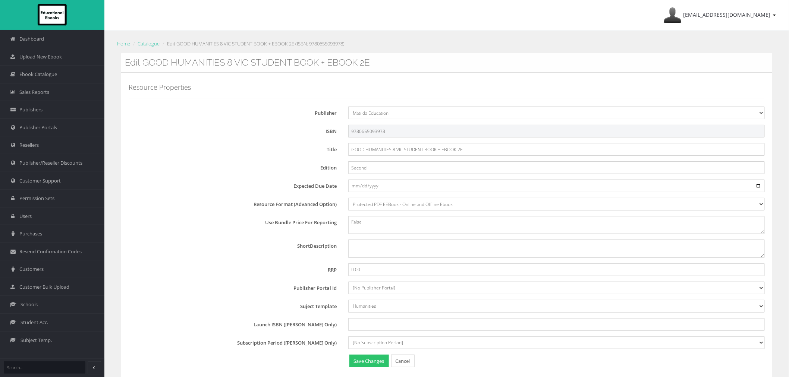
click at [403, 134] on input "9780655093978" at bounding box center [556, 131] width 416 height 13
type input "9780655093978PDF"
click at [352, 368] on button "Save Changes" at bounding box center [369, 361] width 40 height 13
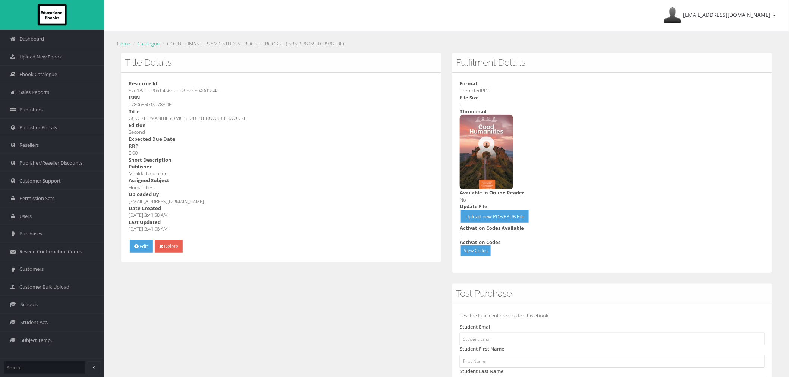
drag, startPoint x: 151, startPoint y: 45, endPoint x: 155, endPoint y: 54, distance: 10.5
click at [151, 45] on link "Catalogue" at bounding box center [149, 43] width 22 height 7
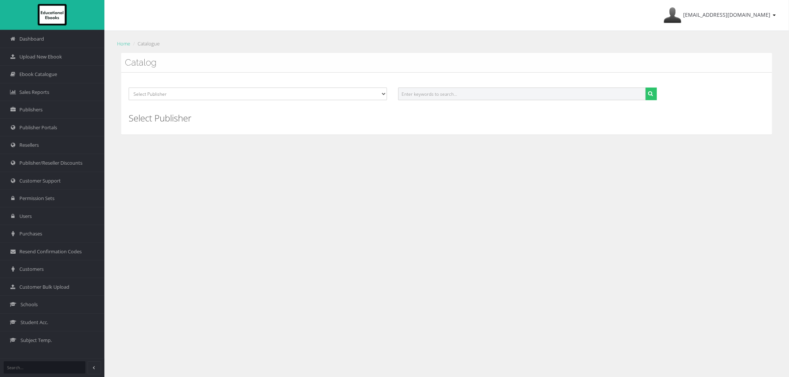
click at [408, 95] on input "text" at bounding box center [521, 94] width 247 height 13
type input "good humanities"
click at [645, 88] on button "submit" at bounding box center [651, 94] width 12 height 13
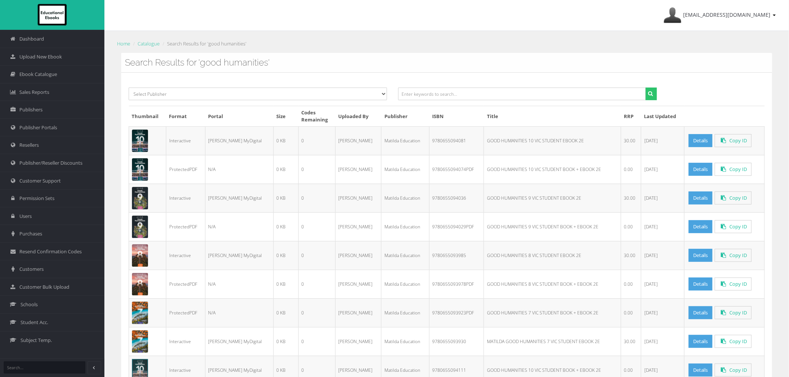
click at [429, 286] on td "9780655093978PDF" at bounding box center [456, 284] width 55 height 29
copy td "9780655093978PDF"
click at [429, 259] on td "9780655093985" at bounding box center [456, 255] width 55 height 29
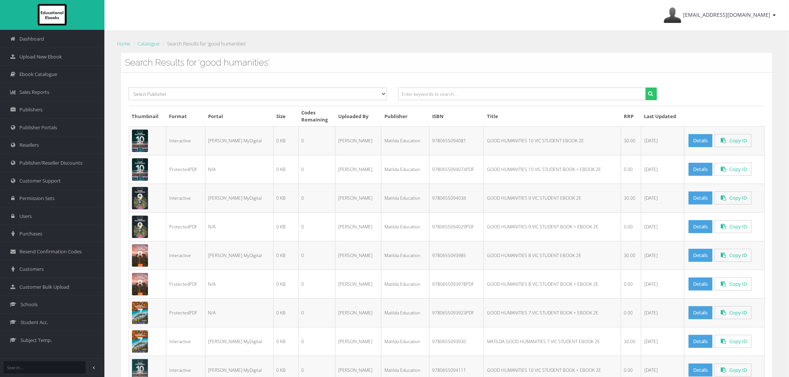
copy td "9780655093985"
click at [696, 19] on link "ayesha@educationalebooks.com.au" at bounding box center [720, 15] width 120 height 31
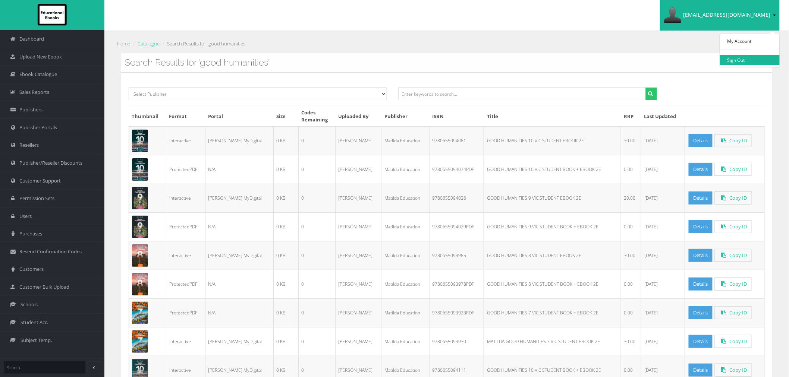
click at [722, 64] on link "Sign Out" at bounding box center [750, 60] width 60 height 10
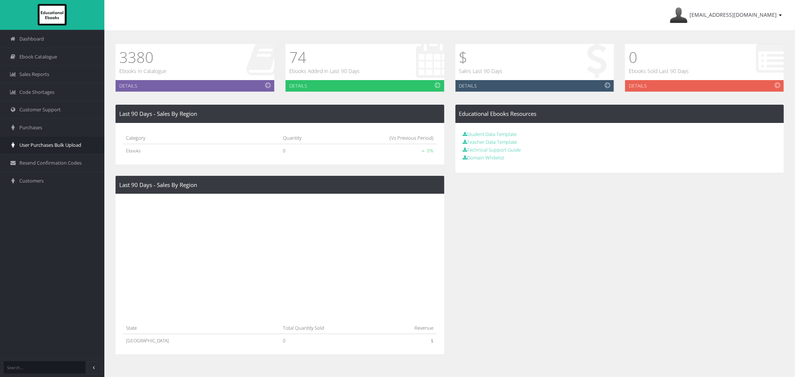
click at [44, 139] on link "User Purchases Bulk Upload" at bounding box center [52, 145] width 104 height 18
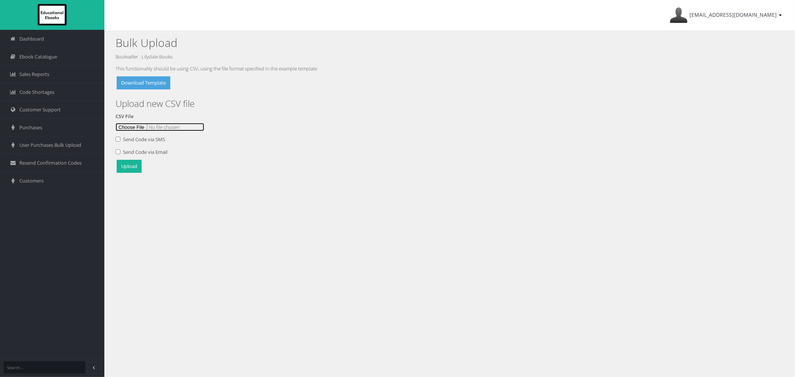
click at [126, 127] on input "file" at bounding box center [160, 127] width 89 height 8
type input "C:\fakepath\EE DEMO [DATE]csv"
click at [130, 167] on button "Upload" at bounding box center [129, 166] width 25 height 13
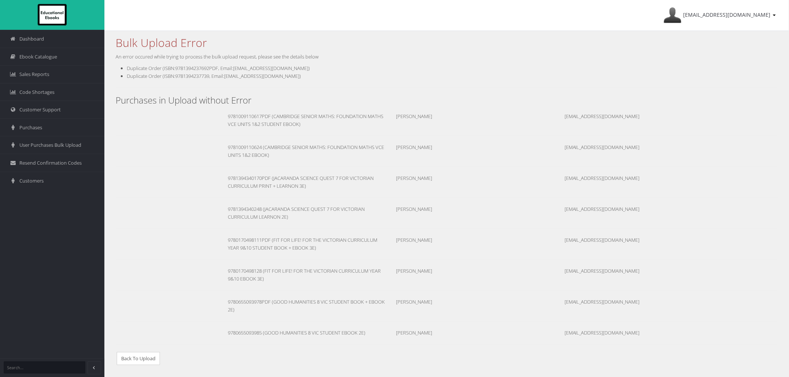
drag, startPoint x: 715, startPoint y: 192, endPoint x: 712, endPoint y: 188, distance: 5.2
click at [716, 193] on div "Bulk Upload Error An error occured while trying to process the bulk upload requ…" at bounding box center [446, 206] width 684 height 351
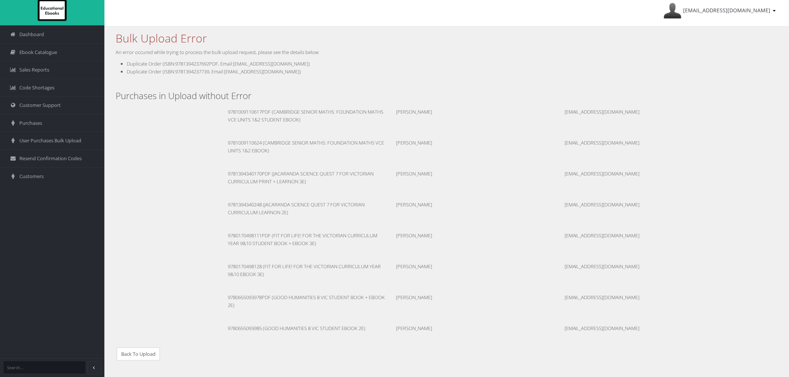
scroll to position [5, 0]
click at [149, 357] on link "Back To Upload" at bounding box center [138, 353] width 43 height 13
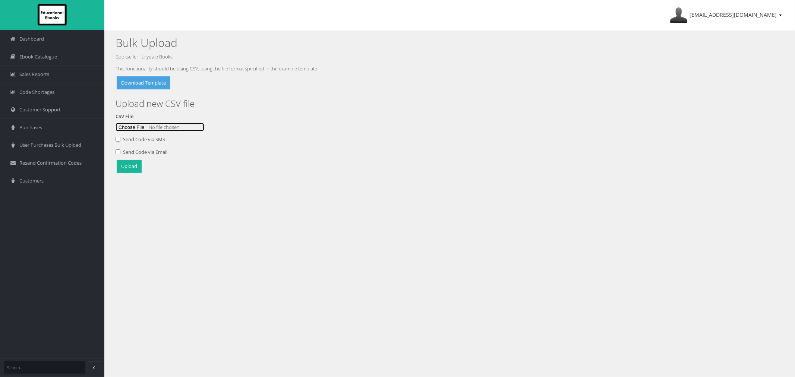
click at [132, 127] on input "file" at bounding box center [160, 127] width 89 height 8
type input "C:\fakepath\EE DEMO 27Aug.csv"
click at [127, 170] on button "Upload" at bounding box center [129, 166] width 25 height 13
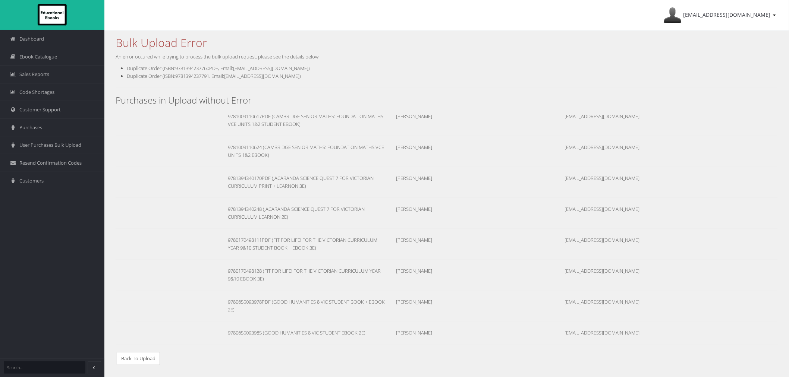
click at [153, 358] on link "Back To Upload" at bounding box center [138, 358] width 43 height 13
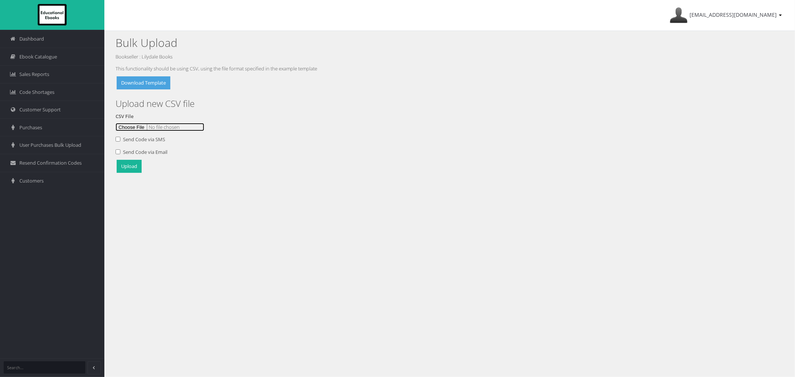
click at [141, 127] on input "file" at bounding box center [160, 127] width 89 height 8
type input "C:\fakepath\EE DEMO 27Aug.csv"
click at [132, 168] on button "Upload" at bounding box center [129, 166] width 25 height 13
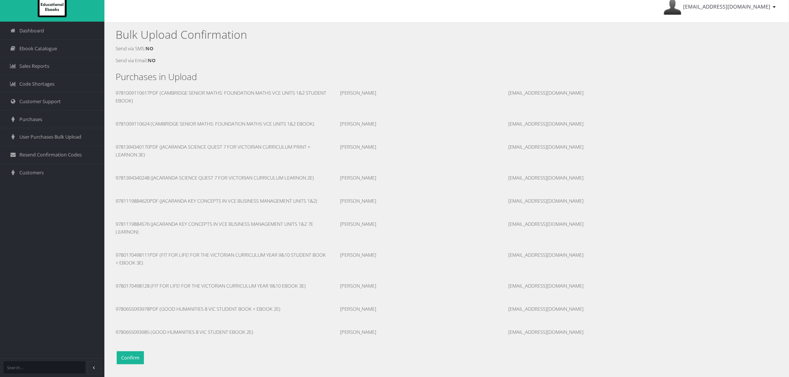
scroll to position [13, 0]
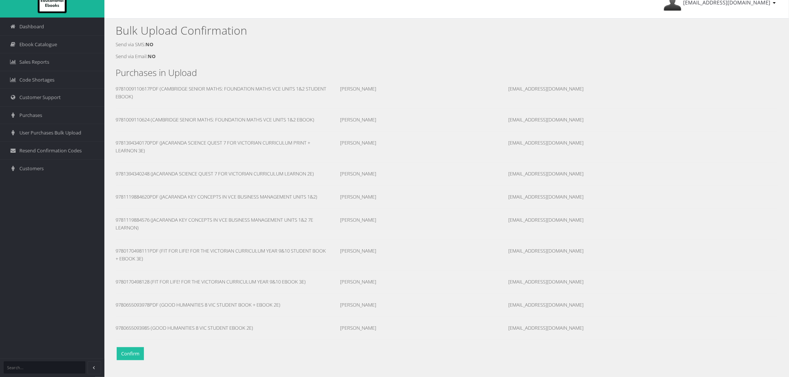
click at [129, 348] on button "Confirm" at bounding box center [130, 353] width 27 height 13
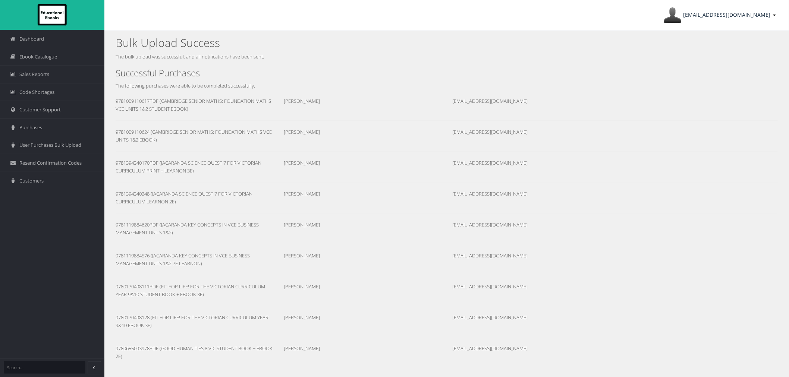
click at [720, 17] on span "[EMAIL_ADDRESS][DOMAIN_NAME]" at bounding box center [726, 14] width 87 height 7
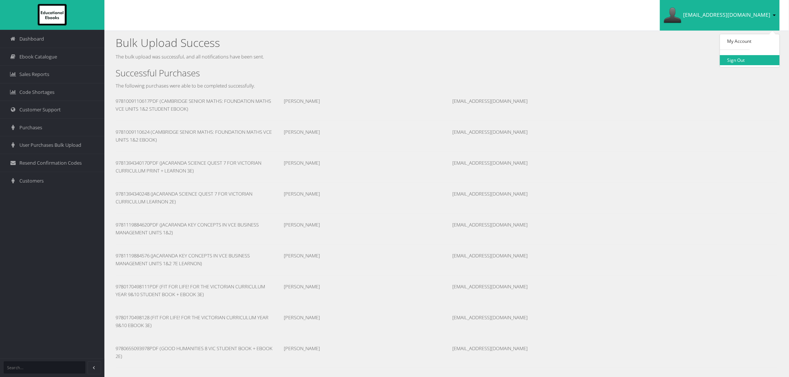
click at [739, 59] on div "ayesha@lilydalebooks.com.au My Account Sign Out Bulk Upload Success The bulk up…" at bounding box center [446, 205] width 684 height 410
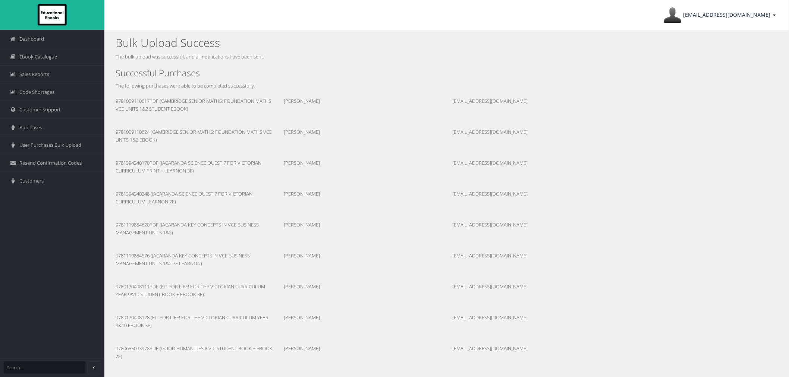
click at [710, 21] on link "ayesha@lilydalebooks.com.au" at bounding box center [720, 15] width 120 height 31
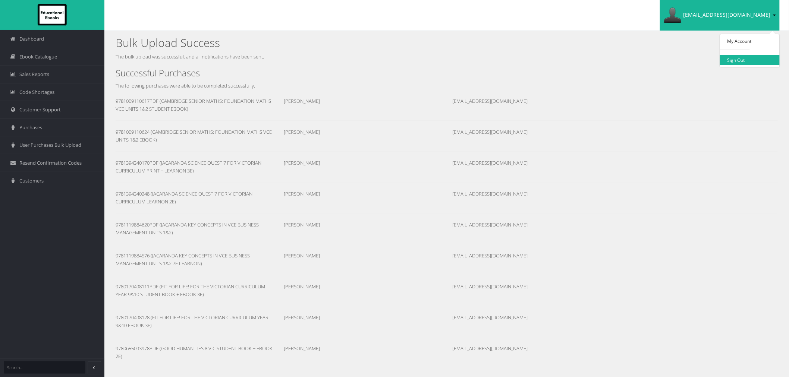
click at [730, 55] on link "Sign Out" at bounding box center [750, 60] width 60 height 10
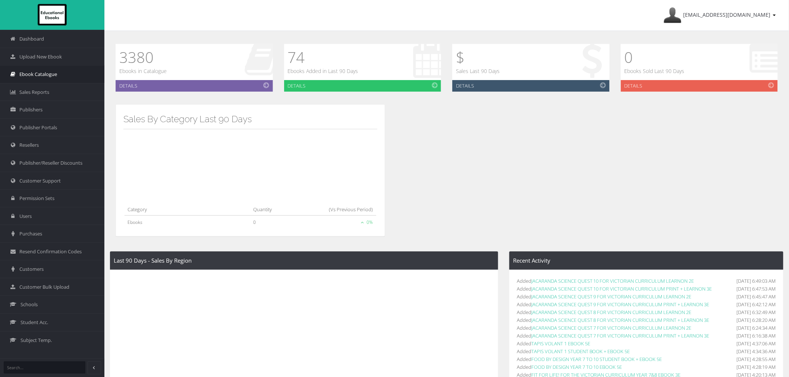
click at [32, 75] on span "Ebook Catalogue" at bounding box center [38, 74] width 38 height 7
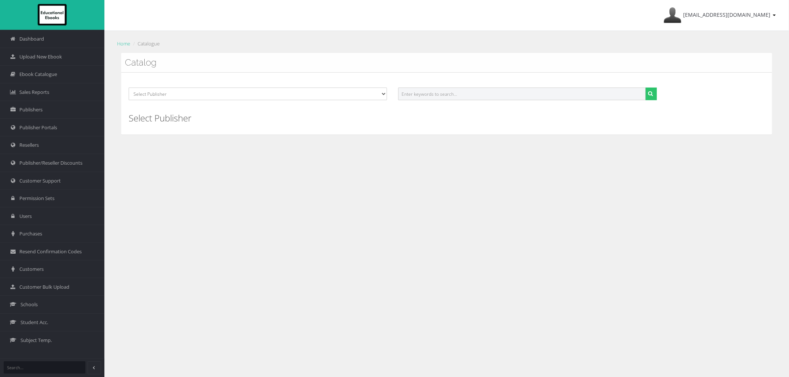
click at [417, 91] on input "text" at bounding box center [521, 94] width 247 height 13
paste input "CAMBRIDGE SENIOR MATHS: FOUNDATION MATHS VCE"
type input "CAMBRIDGE SENIOR MATHS: FOUNDATION MATHS VCE"
click at [645, 88] on button "submit" at bounding box center [651, 94] width 12 height 13
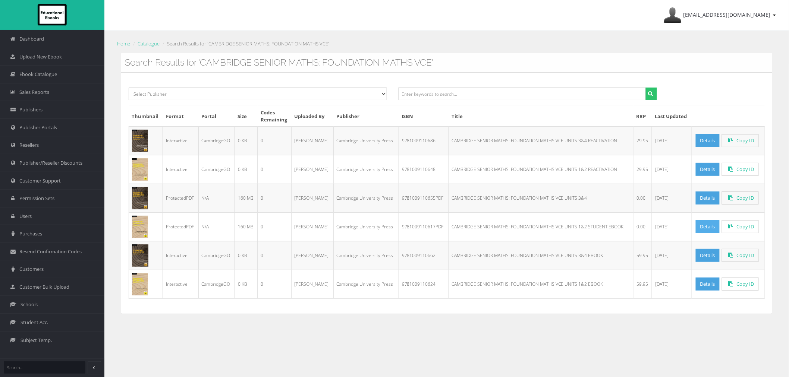
click at [699, 229] on link "Details" at bounding box center [708, 226] width 24 height 13
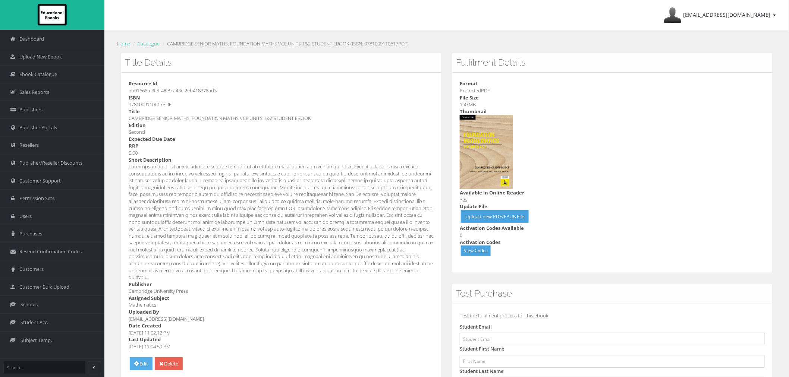
click at [139, 360] on link "Edit" at bounding box center [141, 363] width 23 height 13
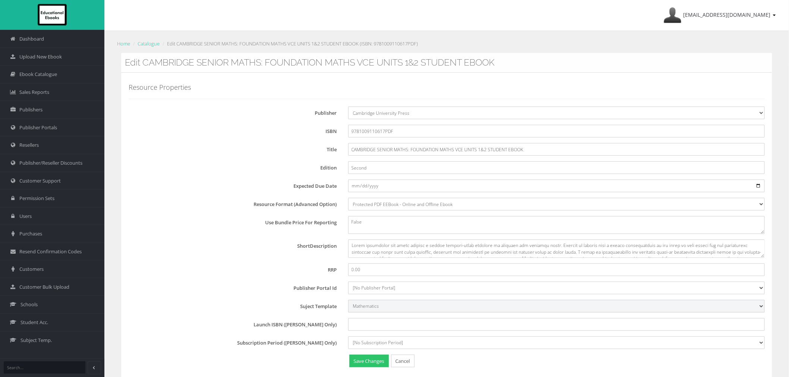
click at [374, 308] on select "[No Subject Template] Novel Religious Studies English English Literature Englis…" at bounding box center [556, 306] width 416 height 13
select select "4a314c7e-145c-ee11-a9bd-0272d098c78b"
click at [348, 300] on select "[No Subject Template] Novel Religious Studies English English Literature Englis…" at bounding box center [556, 306] width 416 height 13
click at [218, 235] on div "Resource Properties Publisher [No Publisher] ATAR Notes SmarterMaths Online Env…" at bounding box center [447, 227] width 636 height 286
click at [376, 366] on button "Save Changes" at bounding box center [369, 361] width 40 height 13
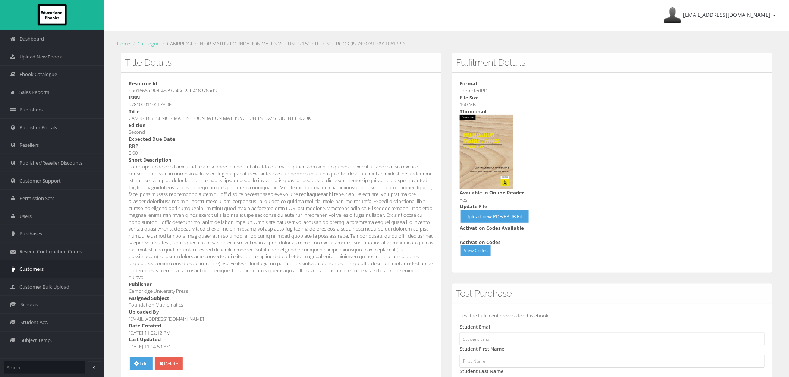
click at [50, 273] on link "Customers" at bounding box center [52, 269] width 104 height 18
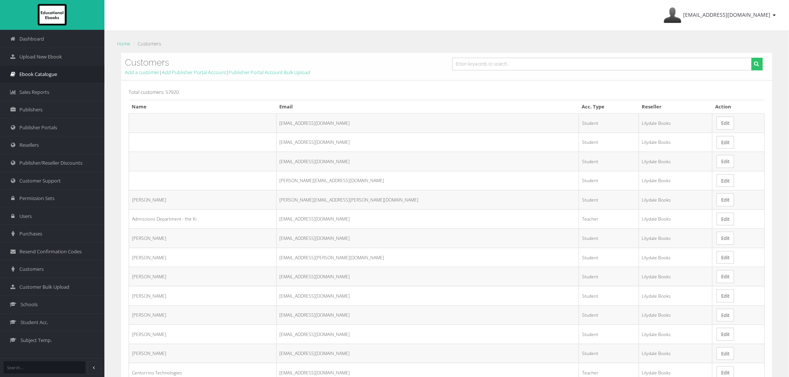
click at [38, 72] on span "Ebook Catalogue" at bounding box center [38, 74] width 38 height 7
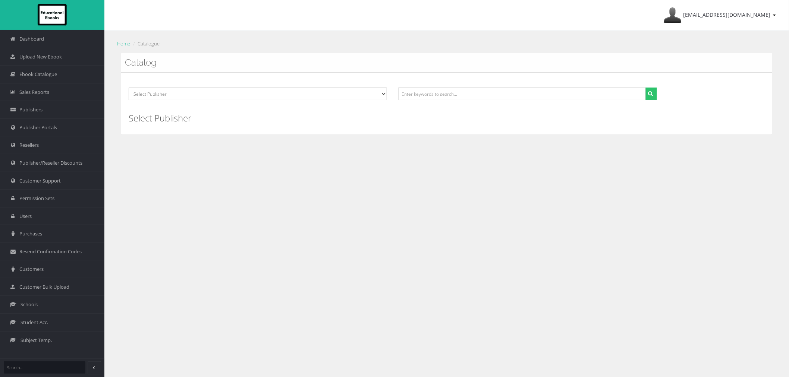
click at [476, 87] on div "Select Publisher ATAR Notes SmarterMaths Online Environment Education [GEOGRAPH…" at bounding box center [446, 104] width 651 height 62
click at [473, 101] on div at bounding box center [528, 97] width 270 height 18
click at [477, 95] on input "text" at bounding box center [521, 94] width 247 height 13
paste input "GOOD HUMANITIES 8 [GEOGRAPHIC_DATA]"
type input "GOOD HUMANITIES 8 VIC"
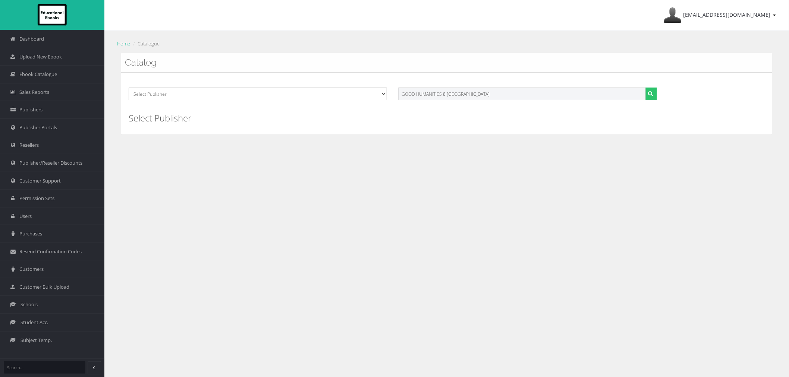
click at [645, 88] on button "submit" at bounding box center [651, 94] width 12 height 13
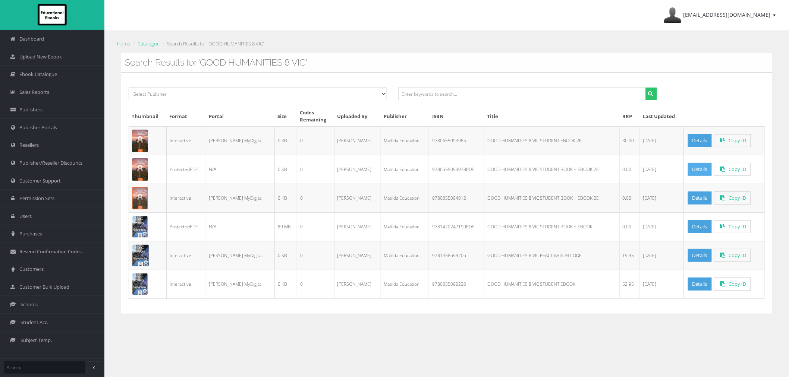
click at [688, 172] on link "Details" at bounding box center [700, 169] width 24 height 13
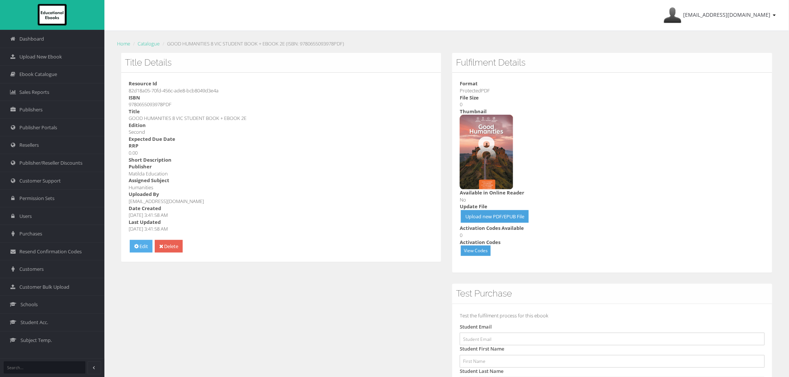
click at [142, 250] on link "Edit" at bounding box center [141, 246] width 23 height 13
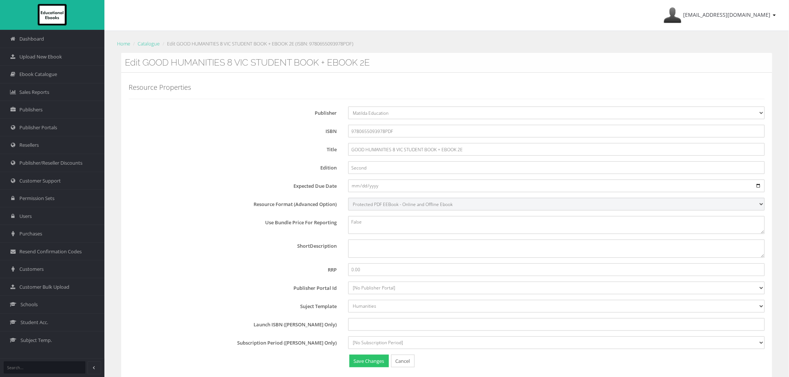
click at [362, 208] on select "Digital Activation Code Protected PDF EEBook - Online and Offline Ebook Interac…" at bounding box center [556, 204] width 416 height 13
click at [348, 198] on select "Digital Activation Code Protected PDF EEBook - Online and Offline Ebook Interac…" at bounding box center [556, 204] width 416 height 13
click at [254, 169] on label "Edition" at bounding box center [236, 166] width 214 height 10
click at [348, 169] on input "Second" at bounding box center [556, 167] width 416 height 13
click at [367, 360] on button "Save Changes" at bounding box center [369, 361] width 40 height 13
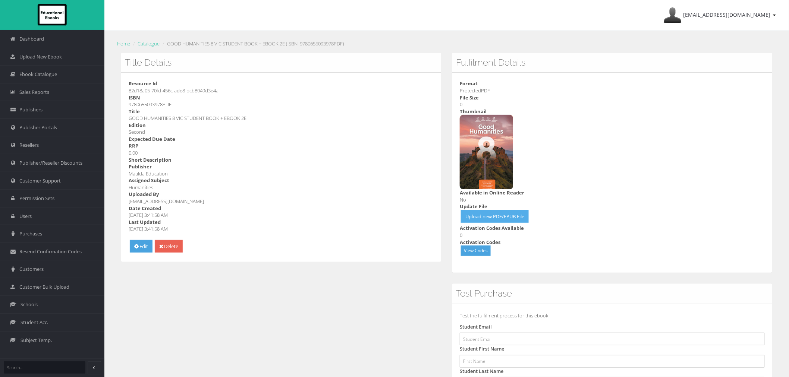
click at [476, 221] on link "Upload new PDF/EPUB File" at bounding box center [495, 216] width 68 height 13
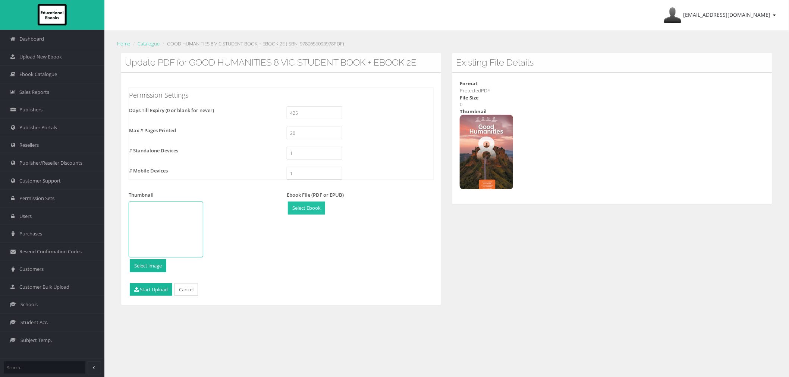
click at [313, 212] on input "file" at bounding box center [306, 208] width 37 height 12
type input "C:\fakepath\9780655094012_compressed.pdf"
click at [151, 286] on button "Start Upload" at bounding box center [151, 289] width 42 height 13
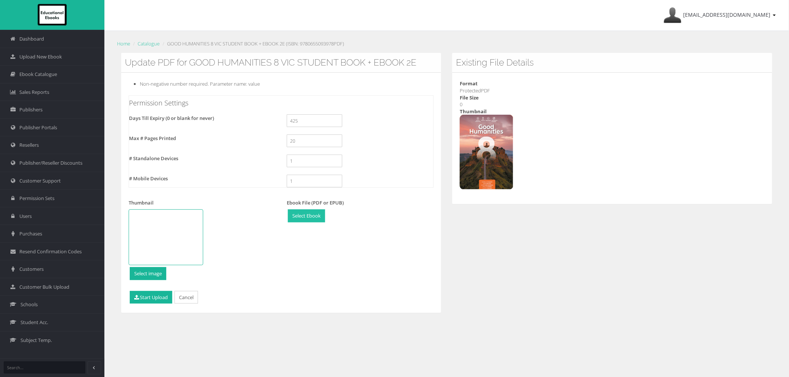
click at [299, 217] on input "file" at bounding box center [306, 216] width 37 height 12
type input "C:\fakepath\9780655094012.pdf"
click at [146, 300] on button "Start Upload" at bounding box center [151, 297] width 42 height 13
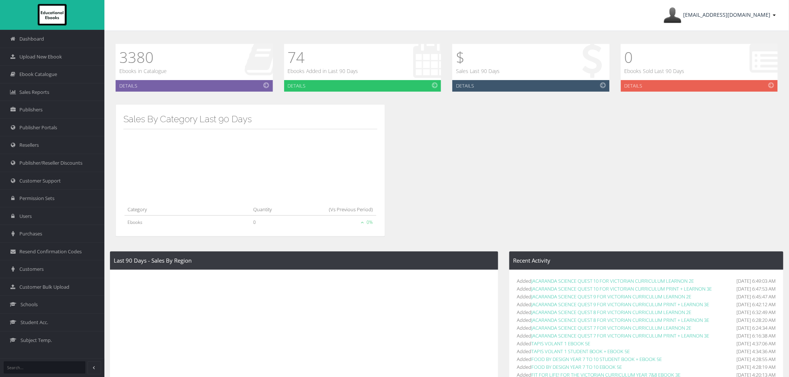
click at [724, 21] on link "ayesha@educationalebooks.com.au" at bounding box center [720, 15] width 120 height 31
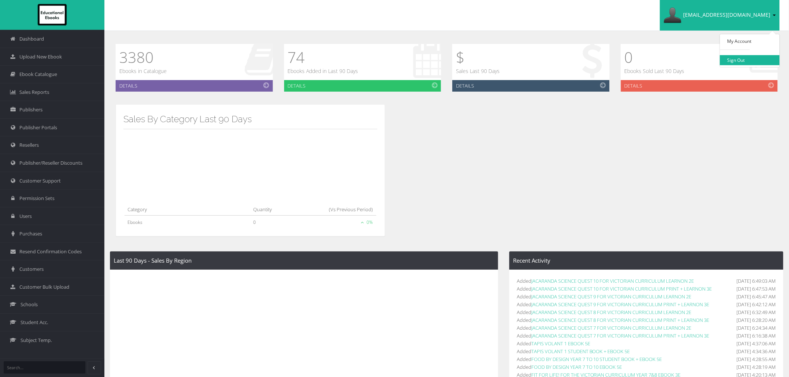
click at [740, 60] on link "Sign Out" at bounding box center [750, 60] width 60 height 10
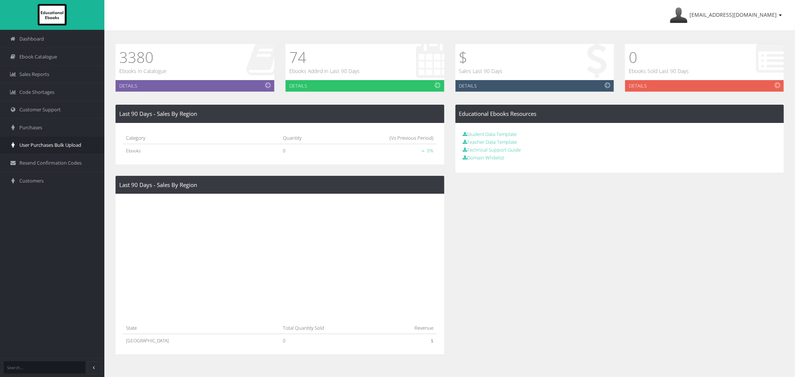
click at [40, 146] on span "User Purchases Bulk Upload" at bounding box center [50, 145] width 62 height 7
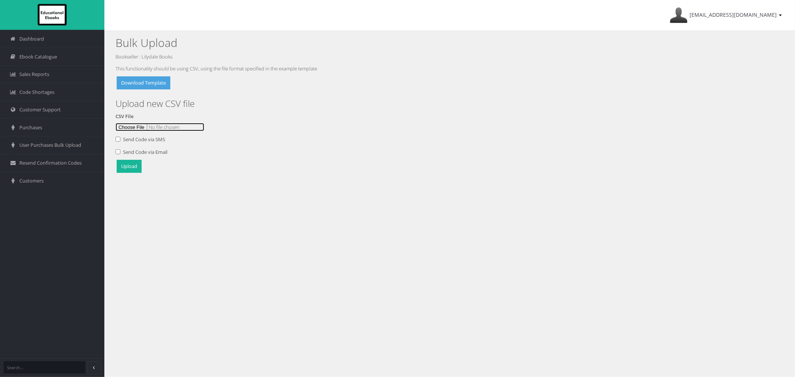
click at [130, 125] on input "file" at bounding box center [160, 127] width 89 height 8
type input "C:\fakepath\EE DEMO 27Aug.csv"
click at [132, 166] on button "Upload" at bounding box center [129, 166] width 25 height 13
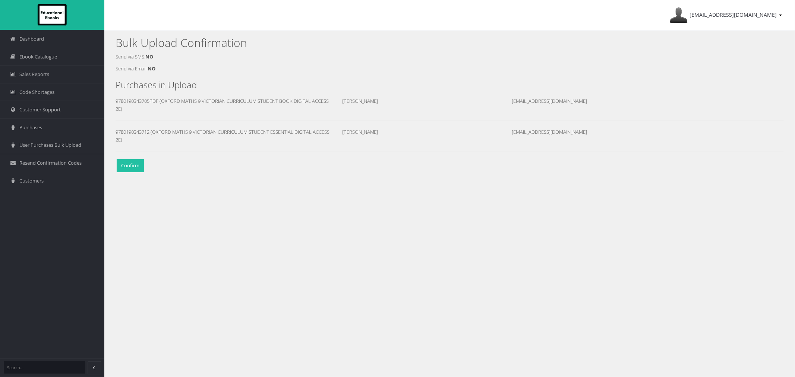
click at [127, 165] on button "Confirm" at bounding box center [130, 165] width 27 height 13
click at [746, 12] on span "ayesha@lilydalebooks.com.au" at bounding box center [733, 14] width 87 height 7
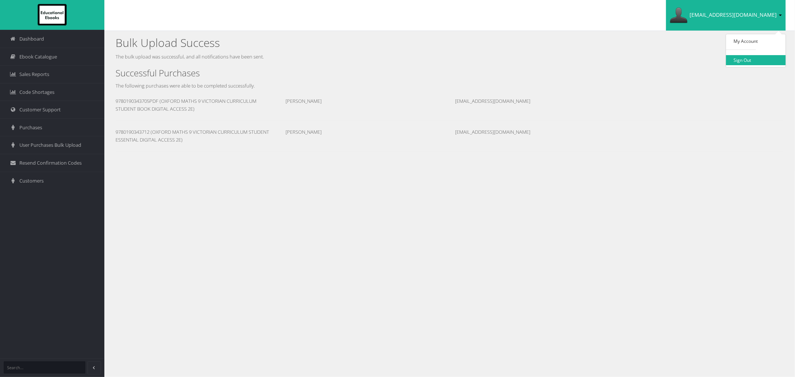
click at [750, 58] on link "Sign Out" at bounding box center [756, 60] width 60 height 10
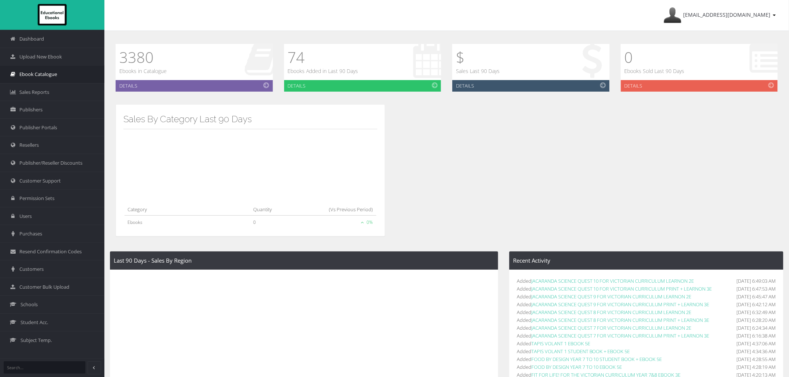
click at [23, 76] on span "Ebook Catalogue" at bounding box center [38, 74] width 38 height 7
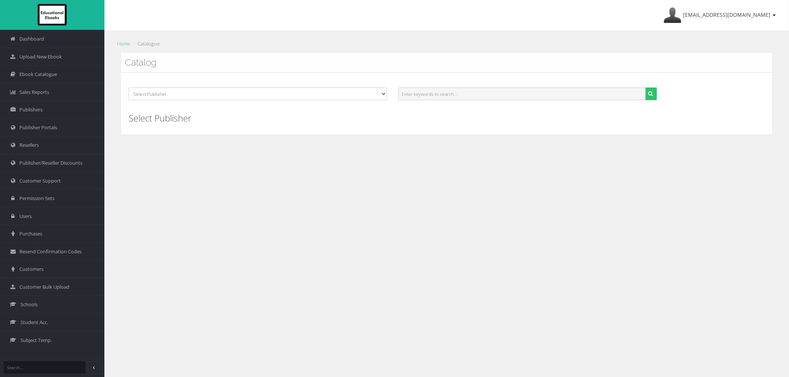
click at [439, 92] on input "text" at bounding box center [521, 94] width 247 height 13
type input "good humanities 8"
click at [645, 88] on button "submit" at bounding box center [651, 94] width 12 height 13
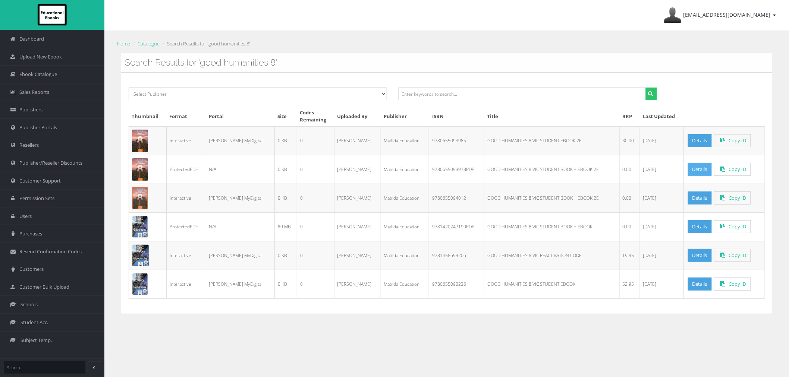
click at [688, 168] on link "Details" at bounding box center [700, 169] width 24 height 13
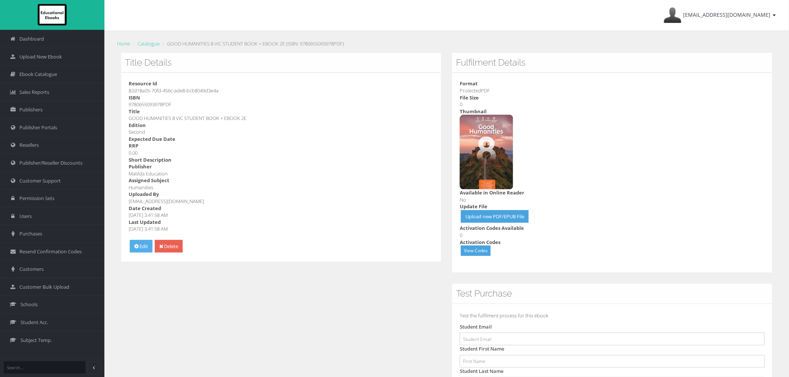
click at [145, 245] on link "Edit" at bounding box center [141, 246] width 23 height 13
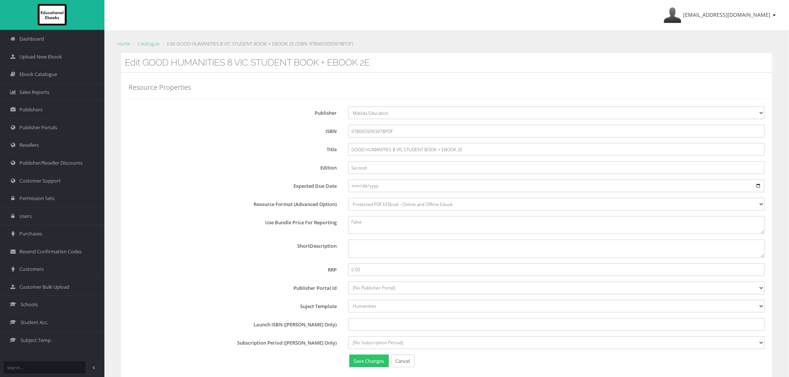
click at [402, 360] on link "Cancel" at bounding box center [402, 361] width 23 height 13
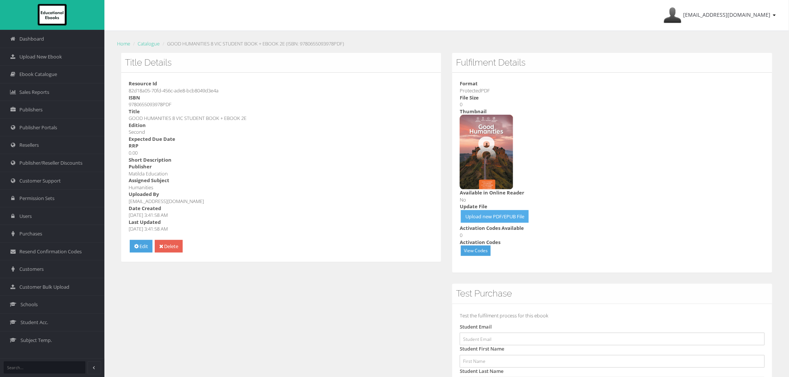
click at [490, 214] on link "Upload new PDF/EPUB File" at bounding box center [495, 216] width 68 height 13
click at [476, 218] on link "Upload new PDF/EPUB File" at bounding box center [495, 216] width 68 height 13
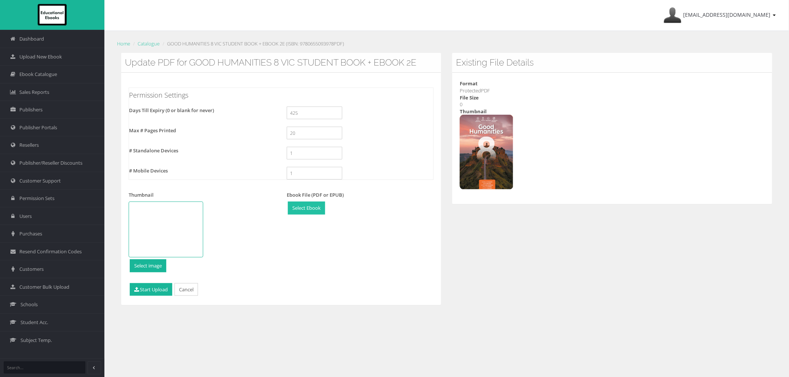
click at [306, 211] on input "file" at bounding box center [306, 208] width 37 height 12
type input "C:\fakepath\9780655094012_compressed V2.pdf"
click at [152, 290] on button "Start Upload" at bounding box center [151, 289] width 42 height 13
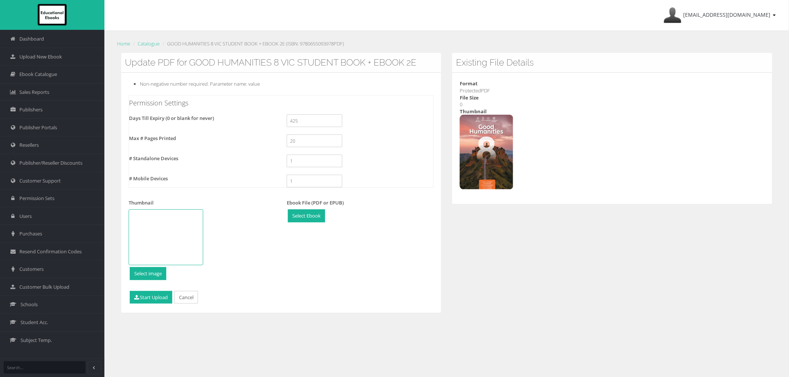
click at [325, 263] on div at bounding box center [281, 243] width 316 height 96
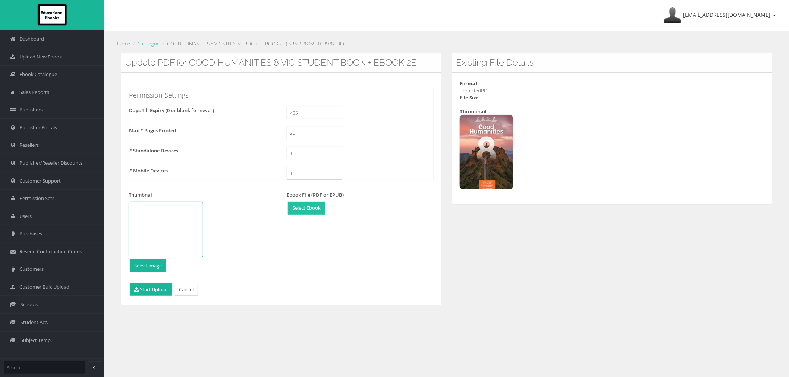
click at [298, 206] on input "file" at bounding box center [306, 208] width 37 height 12
type input "C:\fakepath\9780655094012_compressed V2.pdf"
click at [160, 292] on button "Start Upload" at bounding box center [151, 289] width 42 height 13
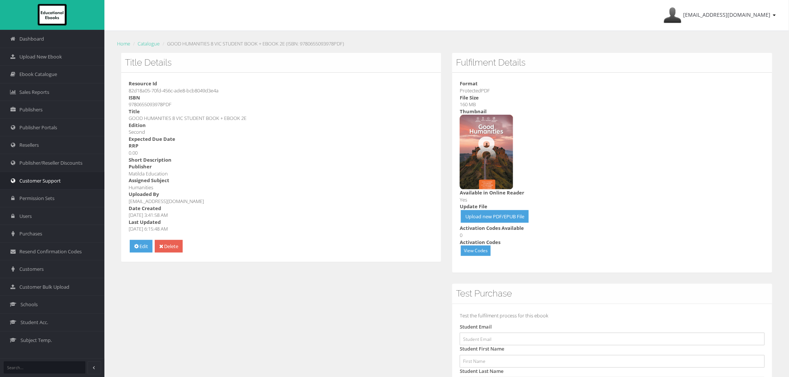
click at [32, 183] on span "Customer Support" at bounding box center [39, 180] width 41 height 7
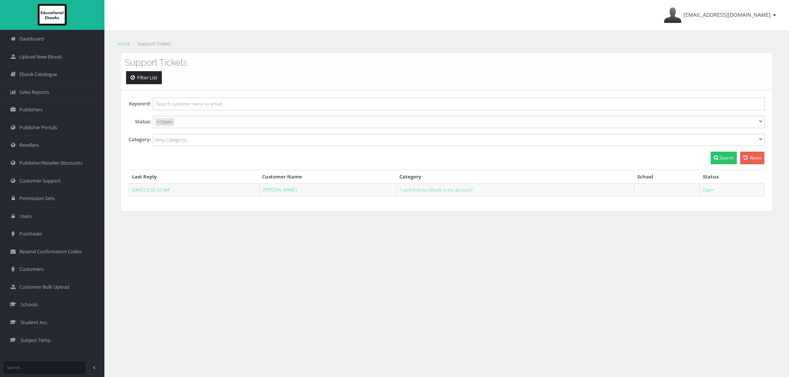
select select
click at [286, 190] on link "Sonja" at bounding box center [279, 190] width 34 height 6
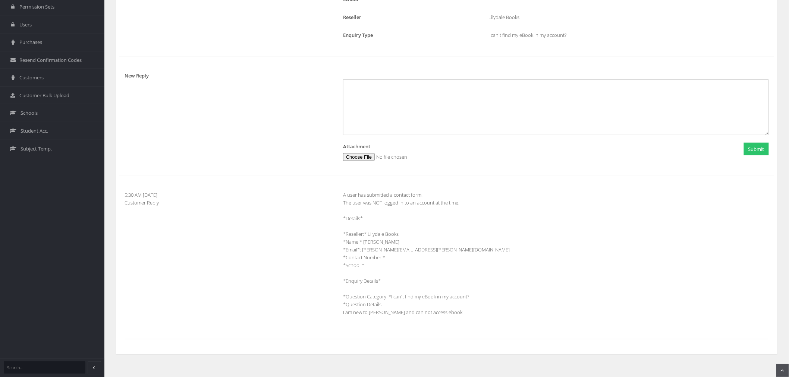
scroll to position [195, 0]
click at [407, 315] on div "A user has submitted a contact form. The user was NOT logged in to an account a…" at bounding box center [555, 253] width 437 height 133
click at [423, 311] on div "A user has submitted a contact form. The user was NOT logged in to an account a…" at bounding box center [555, 253] width 437 height 133
click at [460, 312] on div "A user has submitted a contact form. The user was NOT logged in to an account a…" at bounding box center [555, 253] width 437 height 133
drag, startPoint x: 442, startPoint y: 248, endPoint x: 363, endPoint y: 248, distance: 78.7
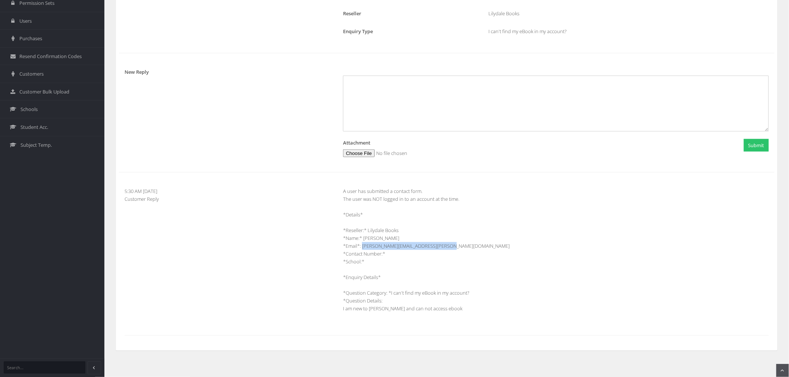
click at [363, 248] on div "A user has submitted a contact form. The user was NOT logged in to an account a…" at bounding box center [555, 253] width 437 height 133
copy div "sonja.sampieri@education.vic.gov.au"
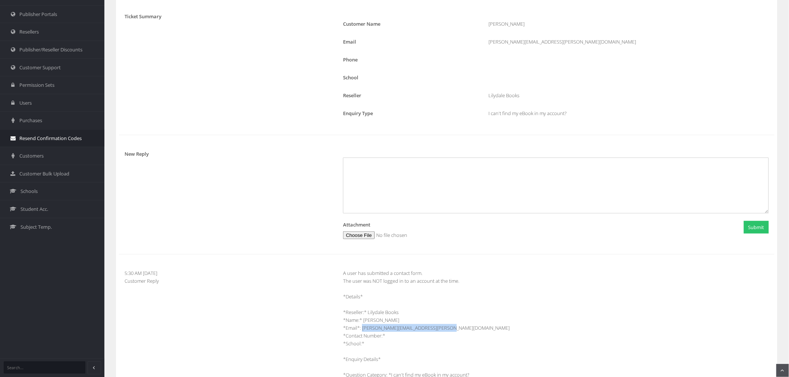
scroll to position [113, 0]
click at [65, 184] on link "Schools" at bounding box center [52, 192] width 104 height 18
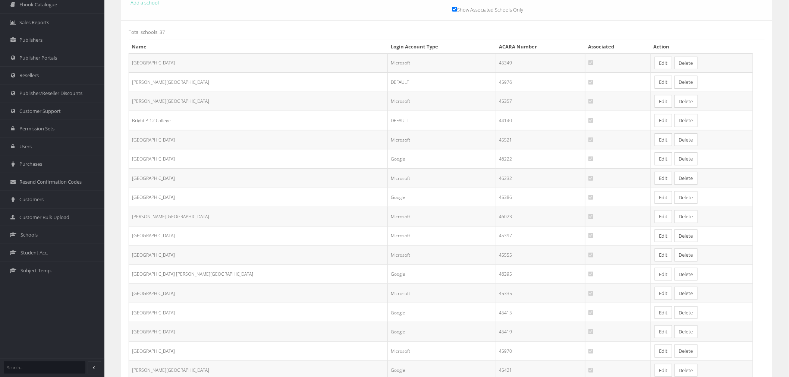
scroll to position [124, 0]
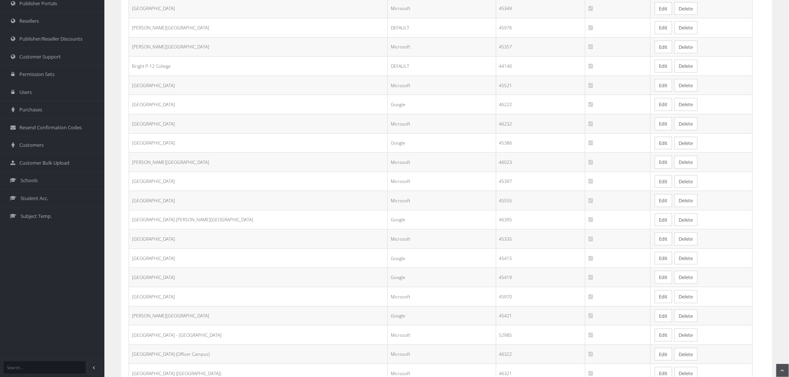
click at [655, 48] on link "Edit" at bounding box center [664, 47] width 18 height 13
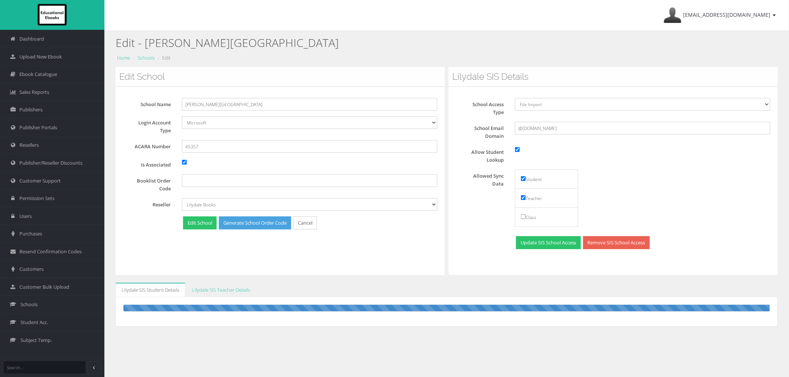
scroll to position [41, 0]
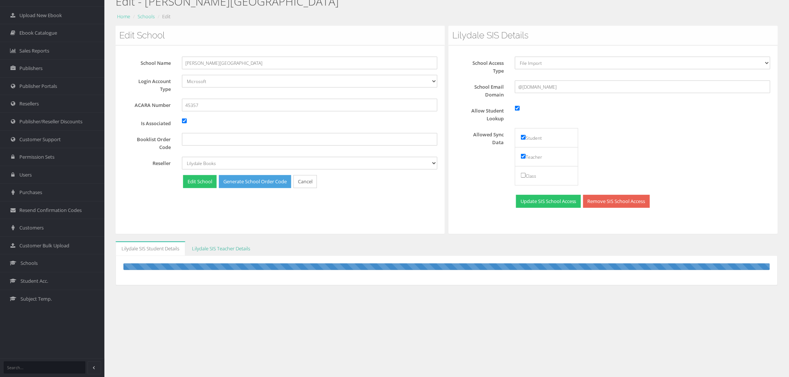
click at [237, 251] on link "Lilydale SIS Teacher Details" at bounding box center [221, 249] width 70 height 15
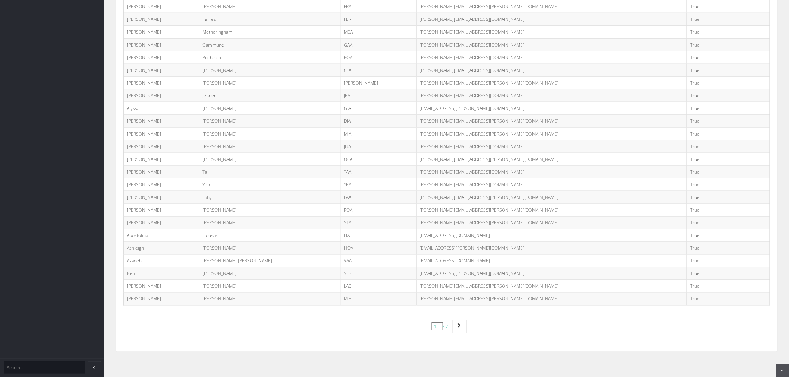
scroll to position [378, 0]
click at [459, 322] on link "Page navigation" at bounding box center [460, 325] width 14 height 13
click at [457, 326] on link "Page navigation" at bounding box center [460, 325] width 14 height 13
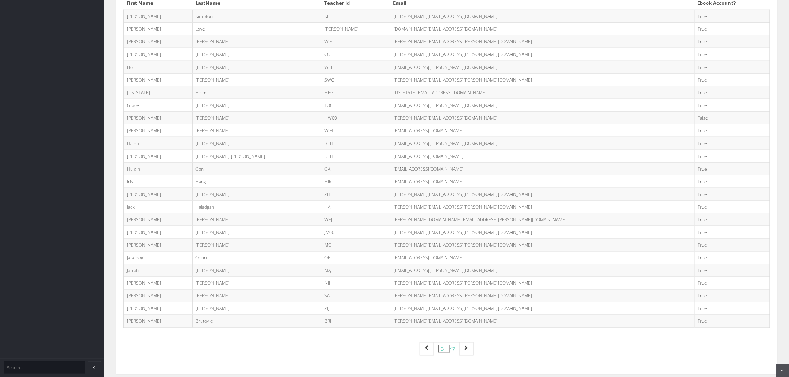
scroll to position [373, 0]
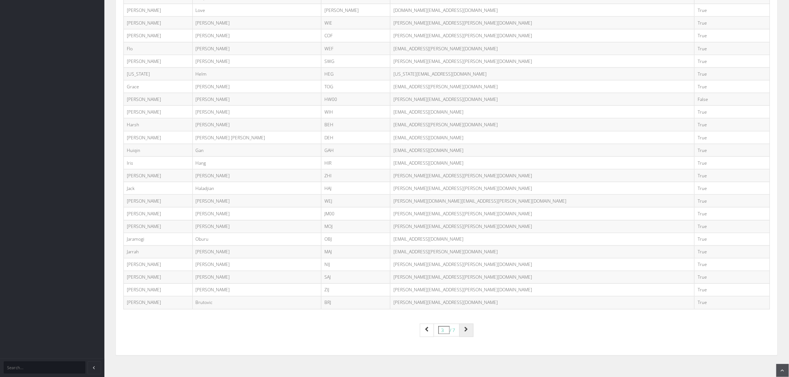
click at [468, 335] on link "Page navigation" at bounding box center [466, 330] width 14 height 13
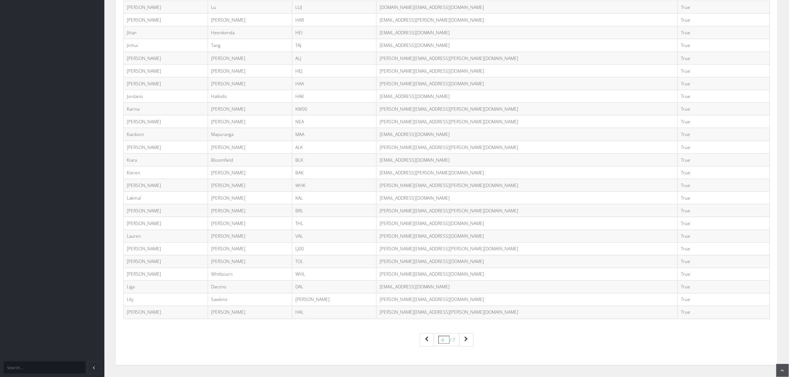
scroll to position [378, 0]
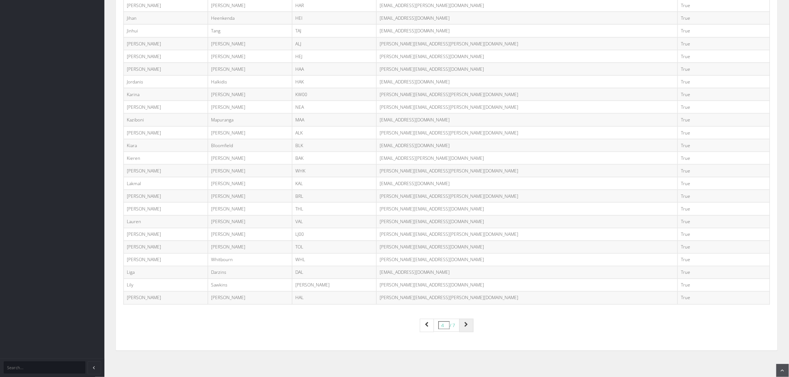
click at [468, 330] on link "Page navigation" at bounding box center [466, 325] width 14 height 13
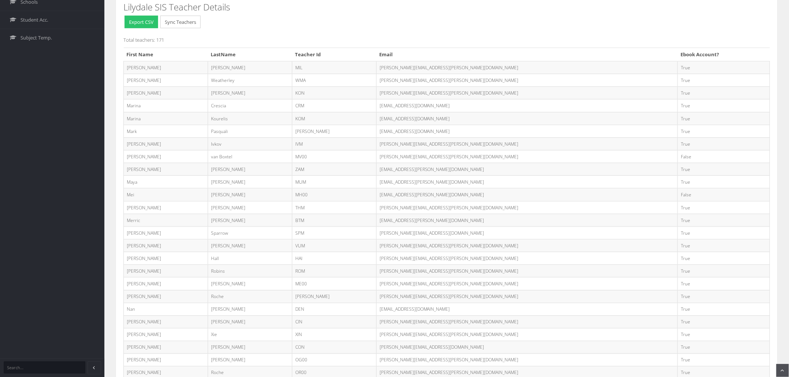
scroll to position [373, 0]
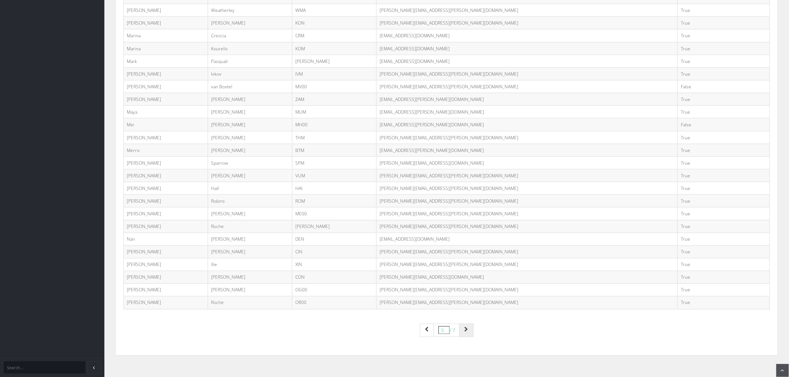
click at [470, 333] on link "Page navigation" at bounding box center [466, 330] width 14 height 13
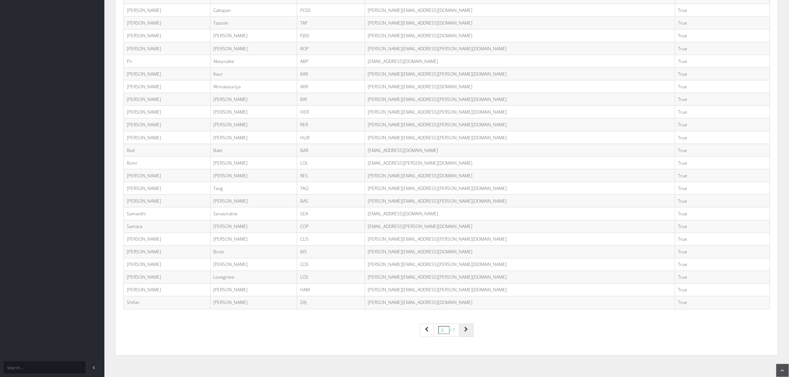
click at [470, 330] on link "Page navigation" at bounding box center [466, 330] width 14 height 13
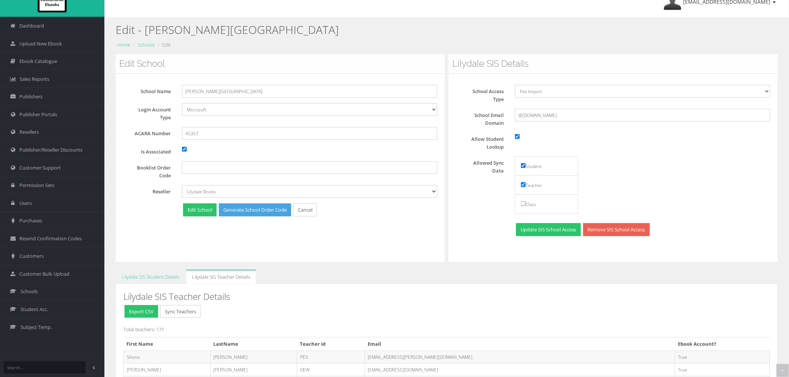
scroll to position [0, 0]
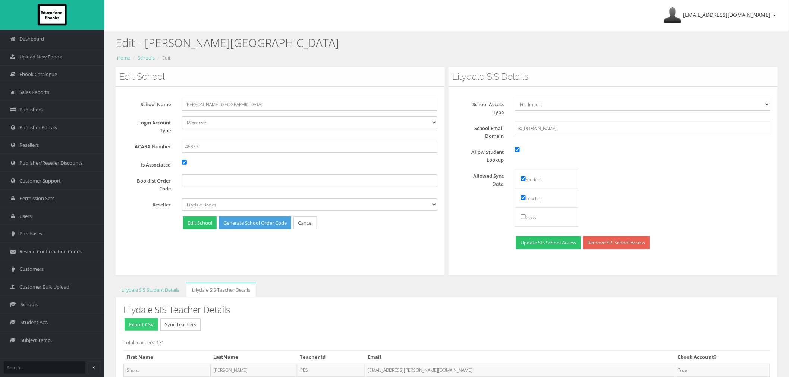
click at [131, 327] on button "Export CSV" at bounding box center [142, 324] width 34 height 13
click at [49, 183] on span "Customer Support" at bounding box center [39, 180] width 41 height 7
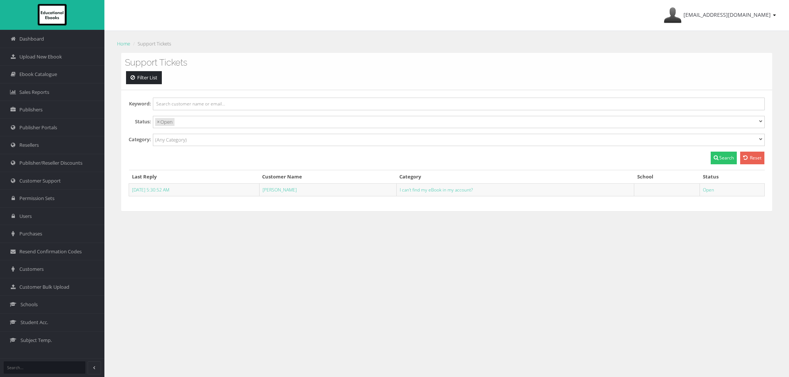
select select
click at [284, 192] on link "[PERSON_NAME]" at bounding box center [279, 190] width 34 height 6
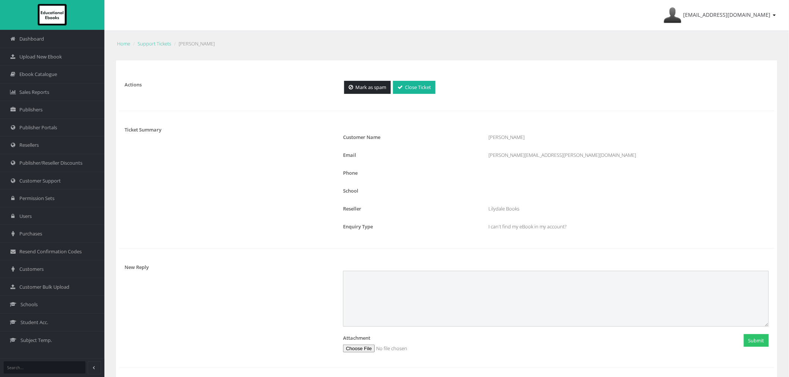
click at [385, 275] on textarea at bounding box center [556, 299] width 426 height 56
click at [416, 291] on textarea "Thank you for reaching out to us. We have not received any recent dta from Blac…" at bounding box center [556, 299] width 426 height 56
type textarea "Thank you for reaching out to us. We have not received any recent data from Bla…"
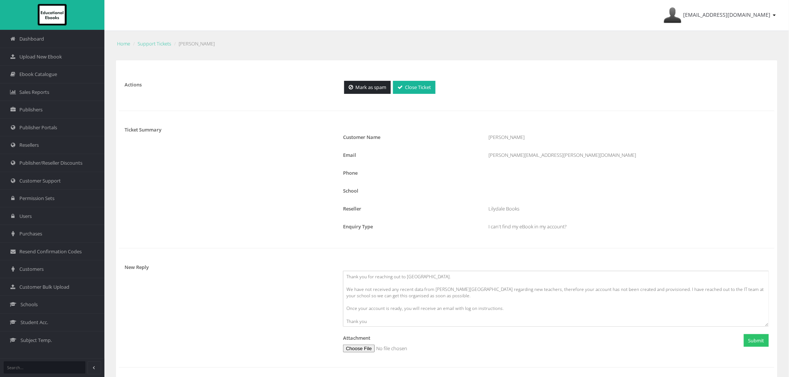
click at [265, 326] on div "New Reply Thank you for reaching out to us. We have not received any recent dat…" at bounding box center [446, 308] width 655 height 89
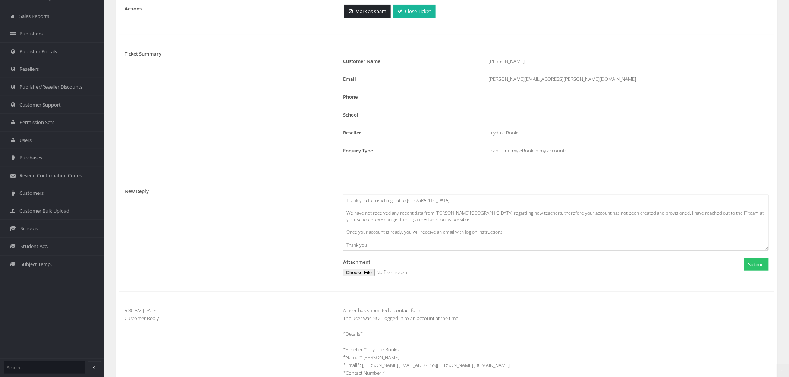
scroll to position [83, 0]
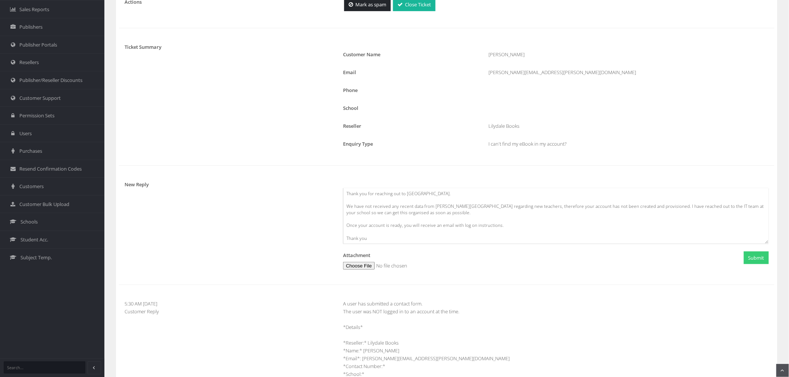
click at [744, 260] on button "Submit" at bounding box center [756, 258] width 25 height 13
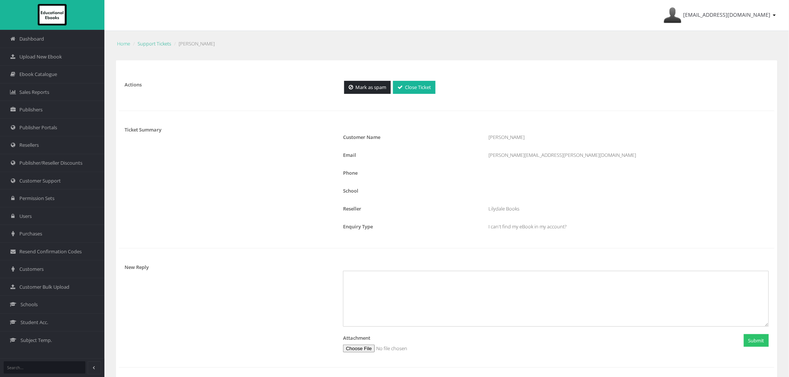
click at [148, 41] on link "Support Tickets" at bounding box center [155, 43] width 34 height 7
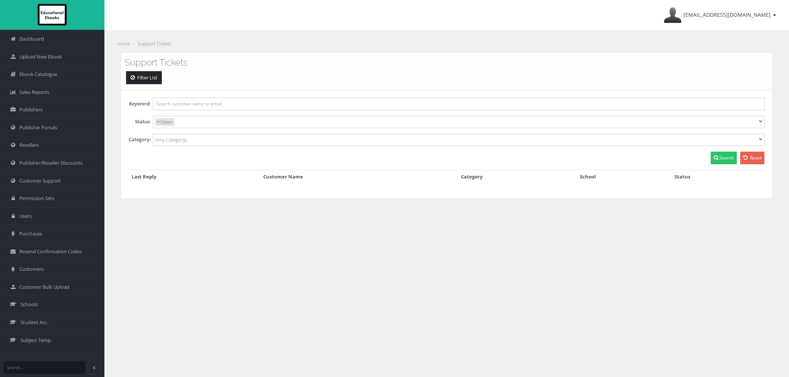
select select
click at [684, 285] on div "[EMAIL_ADDRESS][DOMAIN_NAME] My Account Sign Out Home Support Tickets Support T…" at bounding box center [446, 211] width 684 height 423
select select
